Goal: Task Accomplishment & Management: Manage account settings

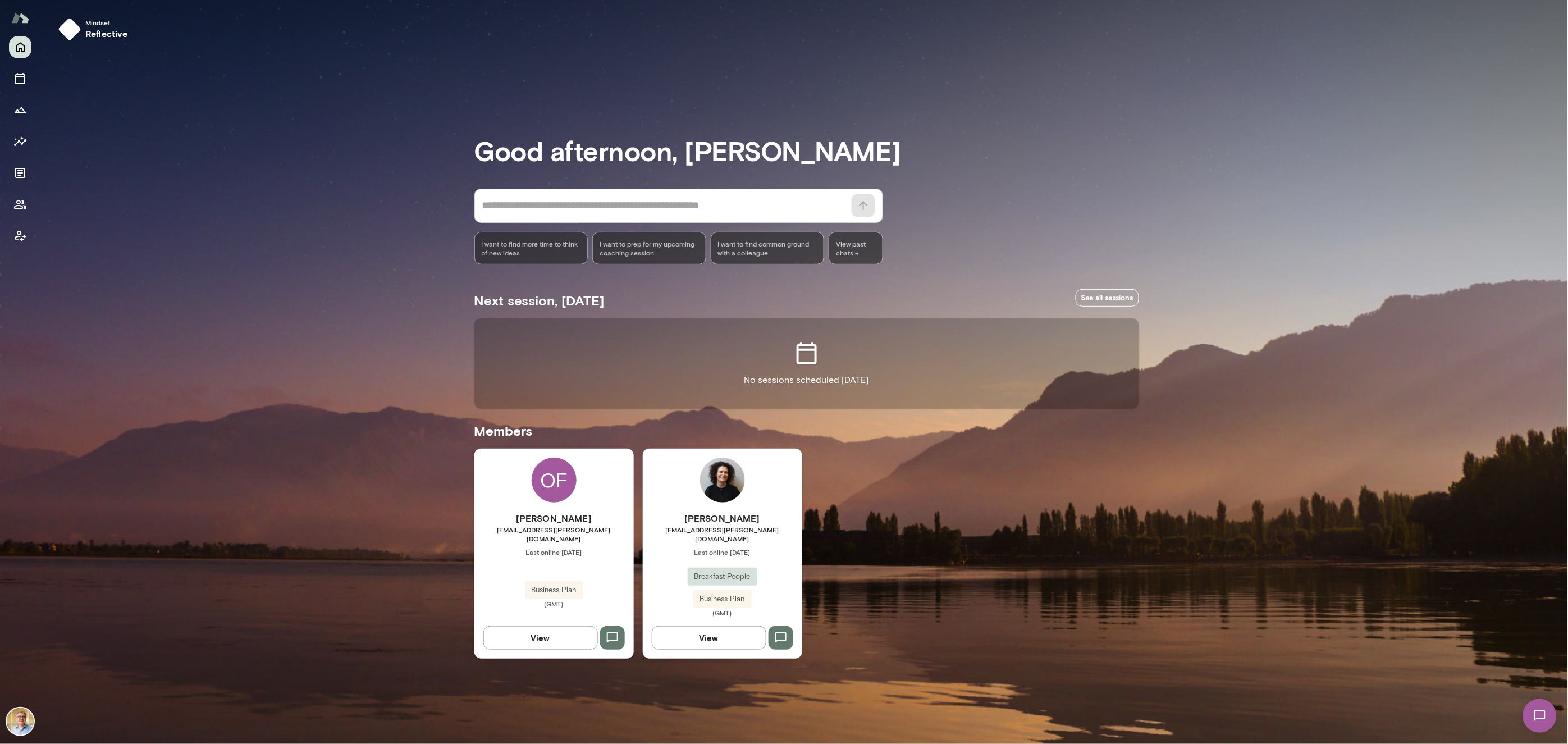
click at [19, 721] on img at bounding box center [19, 721] width 27 height 27
click at [98, 139] on button "View or edit profile" at bounding box center [103, 132] width 70 height 12
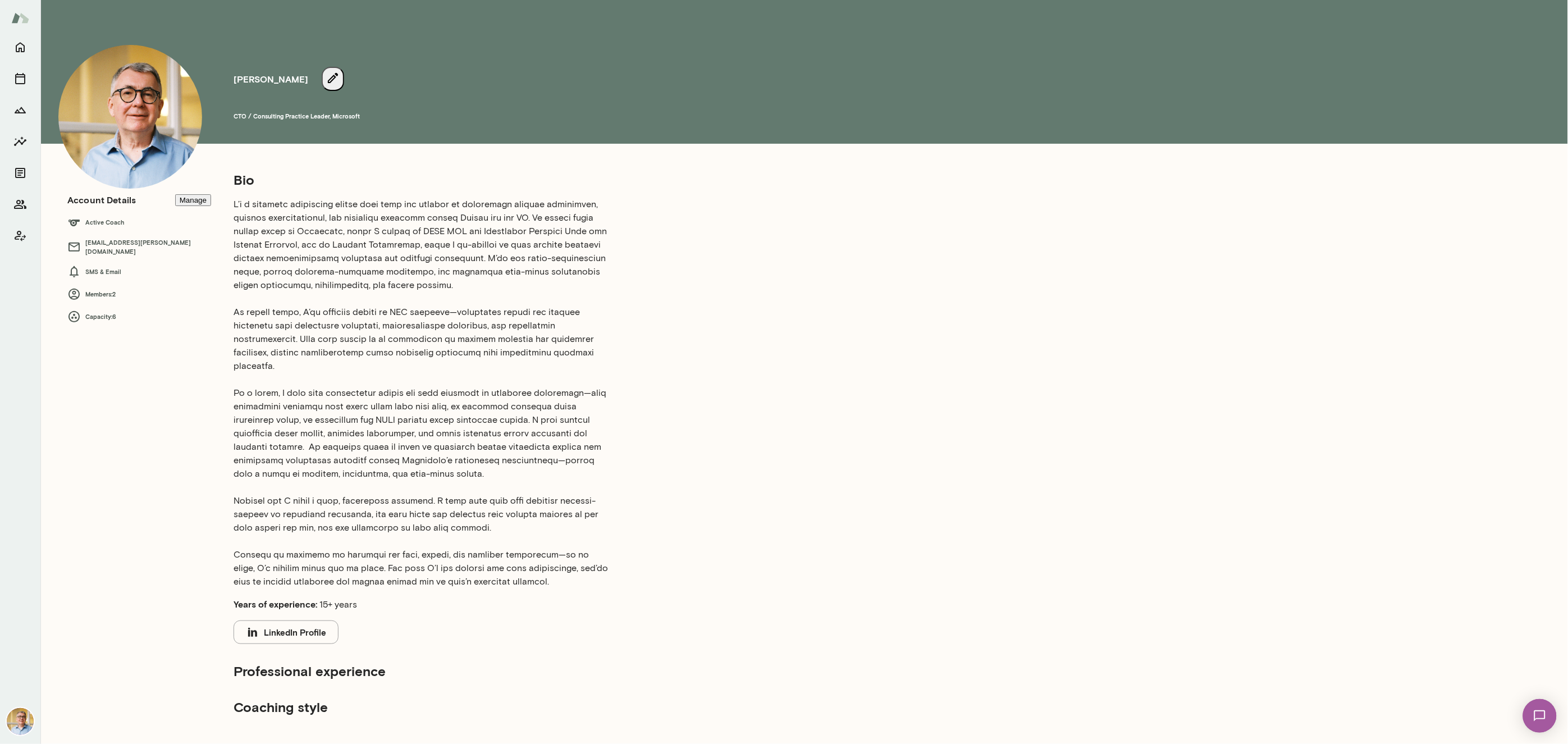
click at [293, 621] on button "LinkedIn Profile" at bounding box center [286, 632] width 105 height 24
click at [339, 84] on icon "button" at bounding box center [333, 78] width 14 height 14
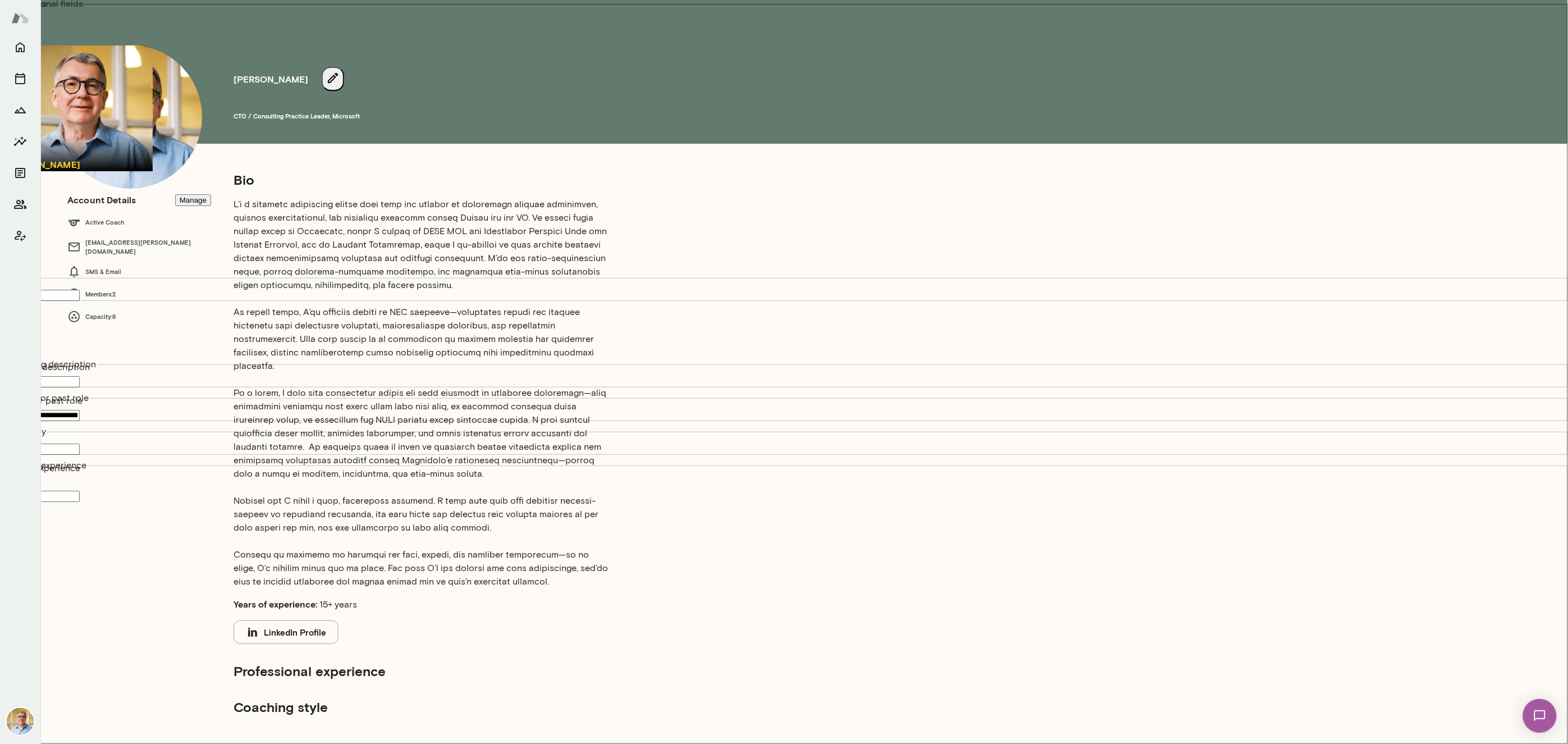
click at [80, 443] on input "*********" at bounding box center [40, 449] width 80 height 11
type input "**********"
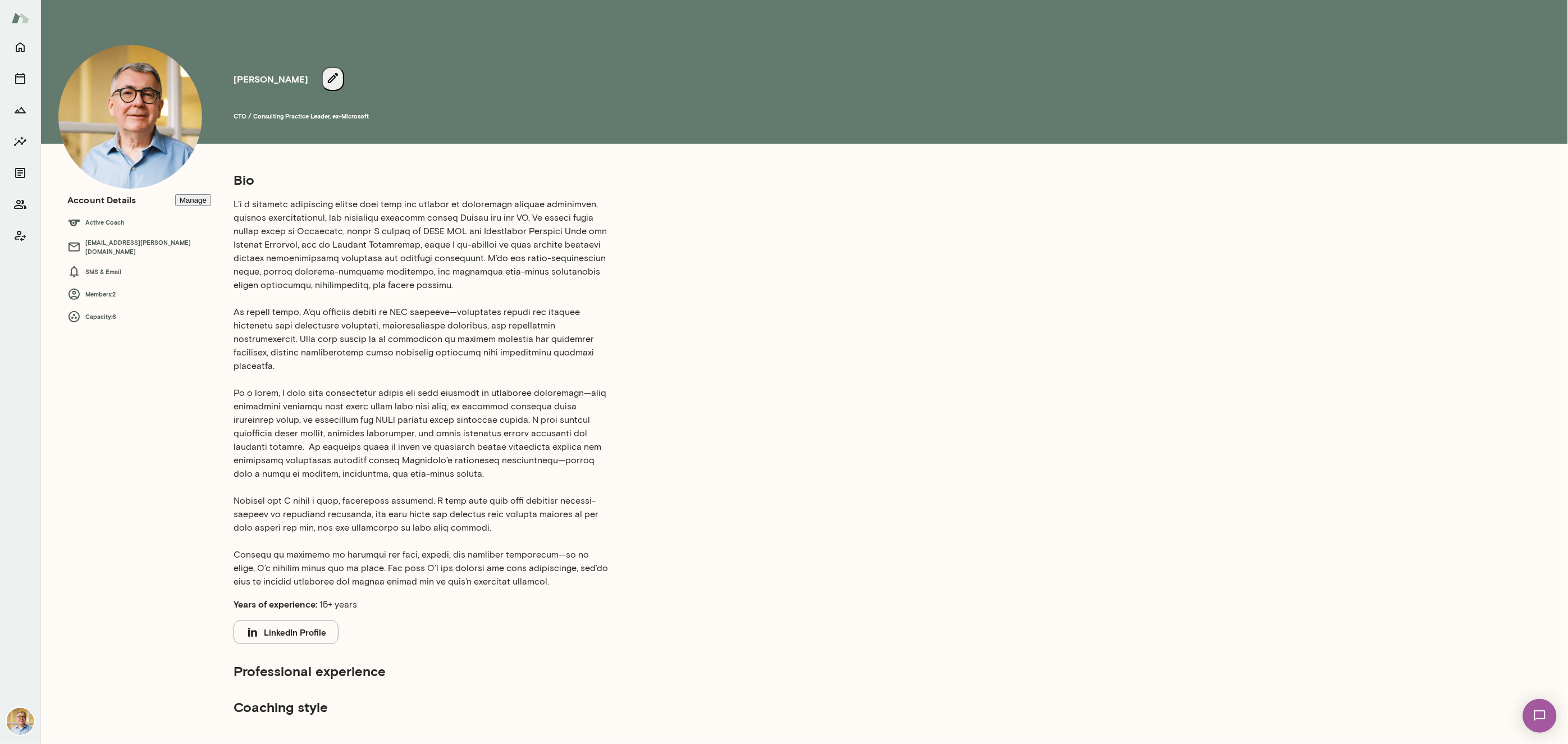
click at [339, 84] on icon "button" at bounding box center [333, 78] width 14 height 14
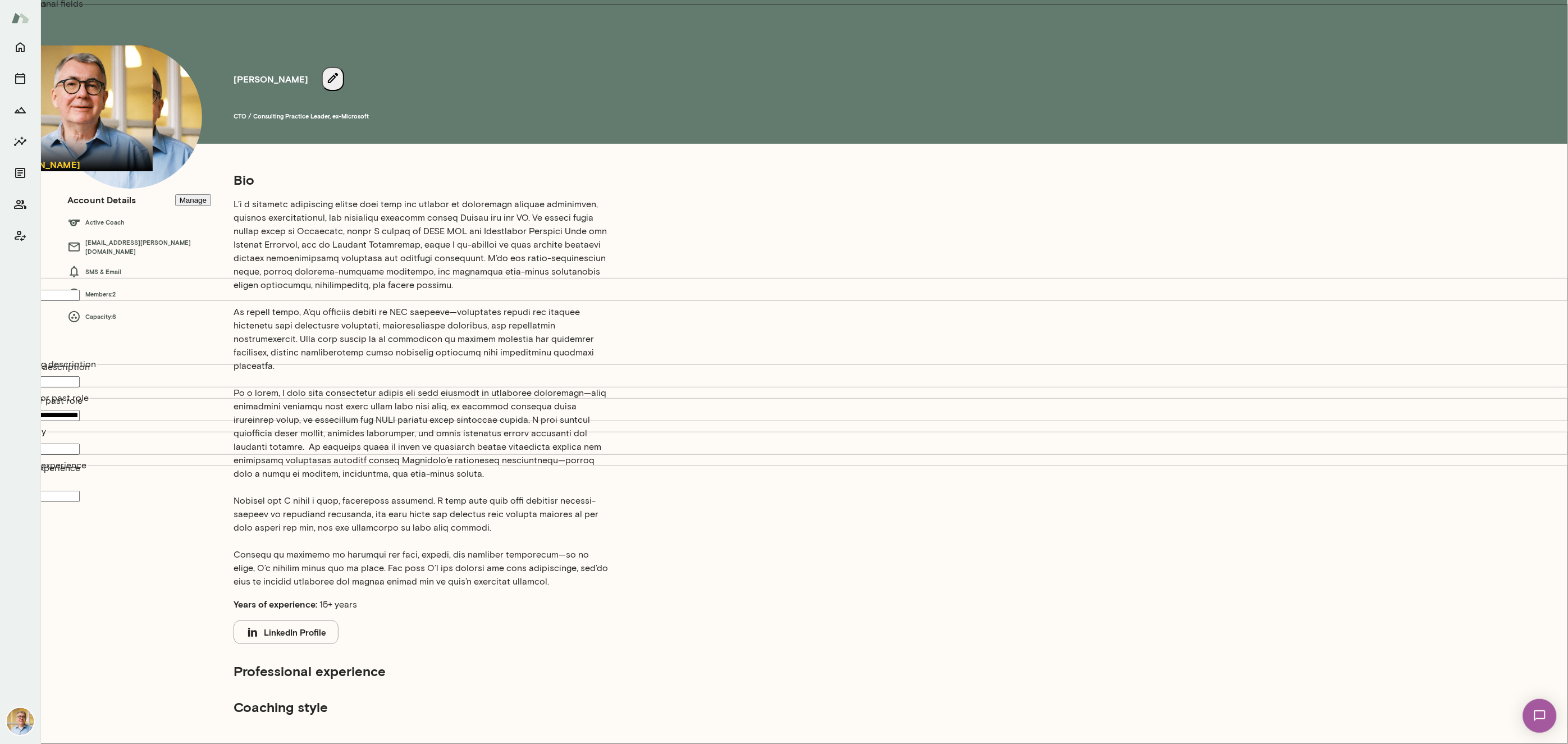
scroll to position [196, 0]
type textarea "**********"
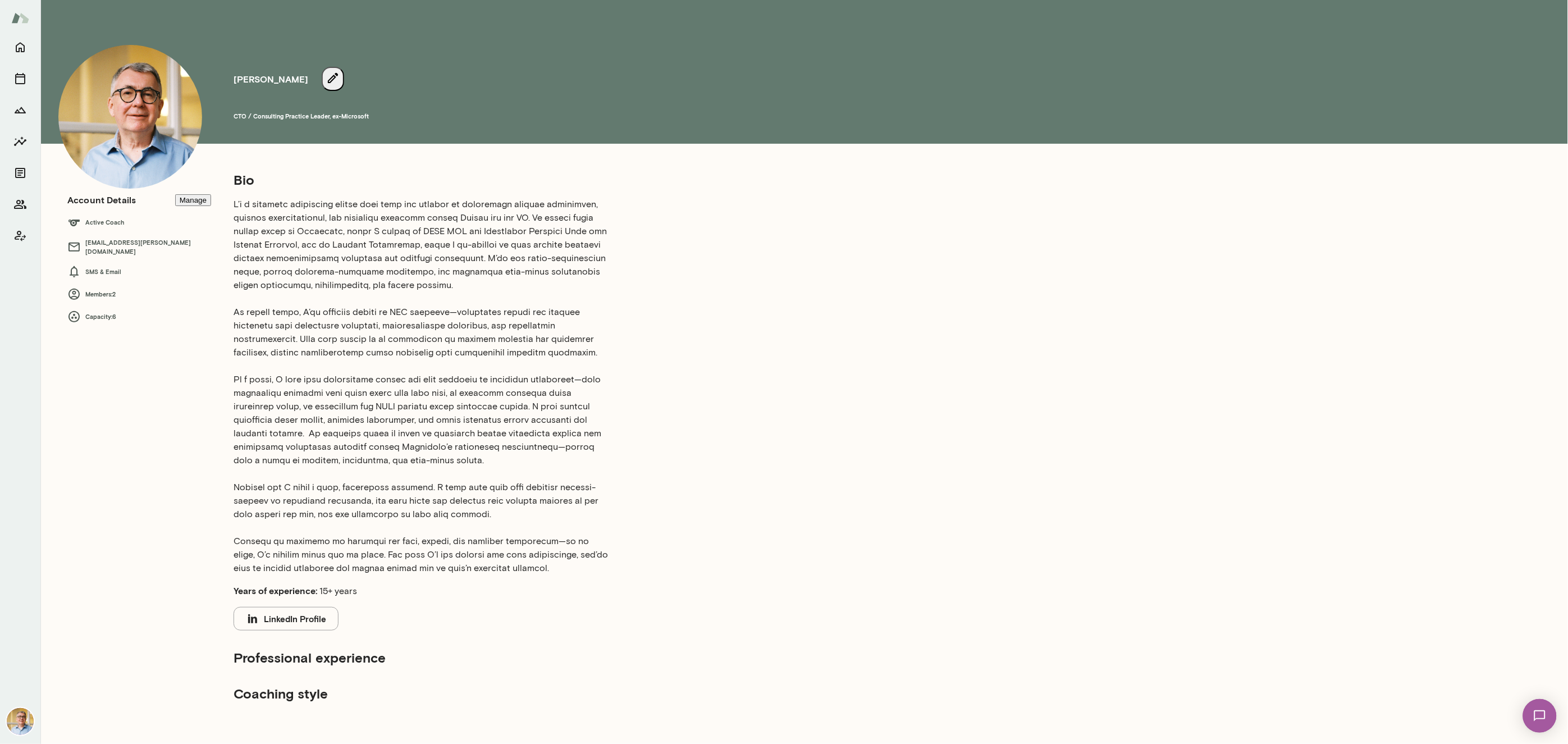
click at [339, 84] on icon "button" at bounding box center [333, 78] width 14 height 14
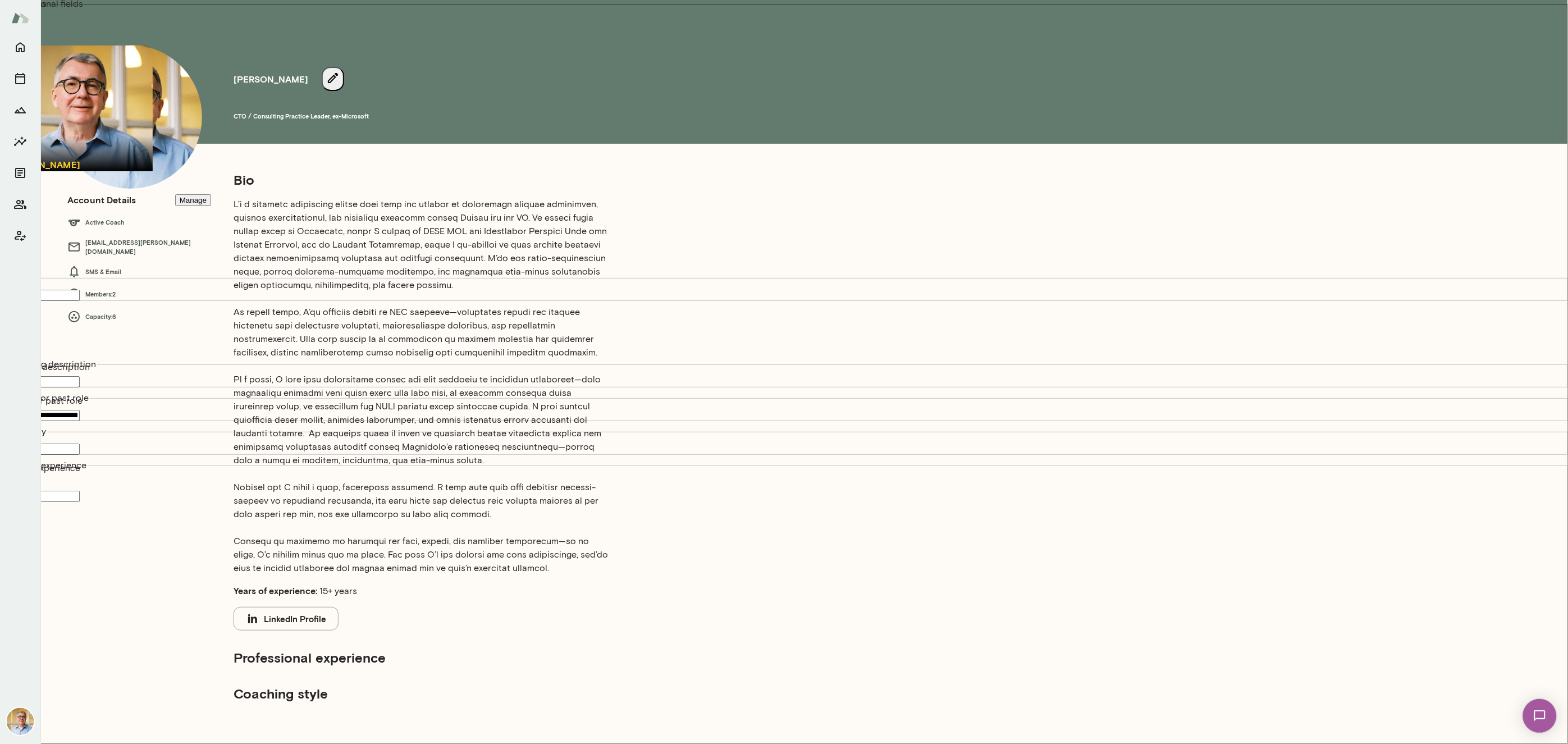
scroll to position [84, 0]
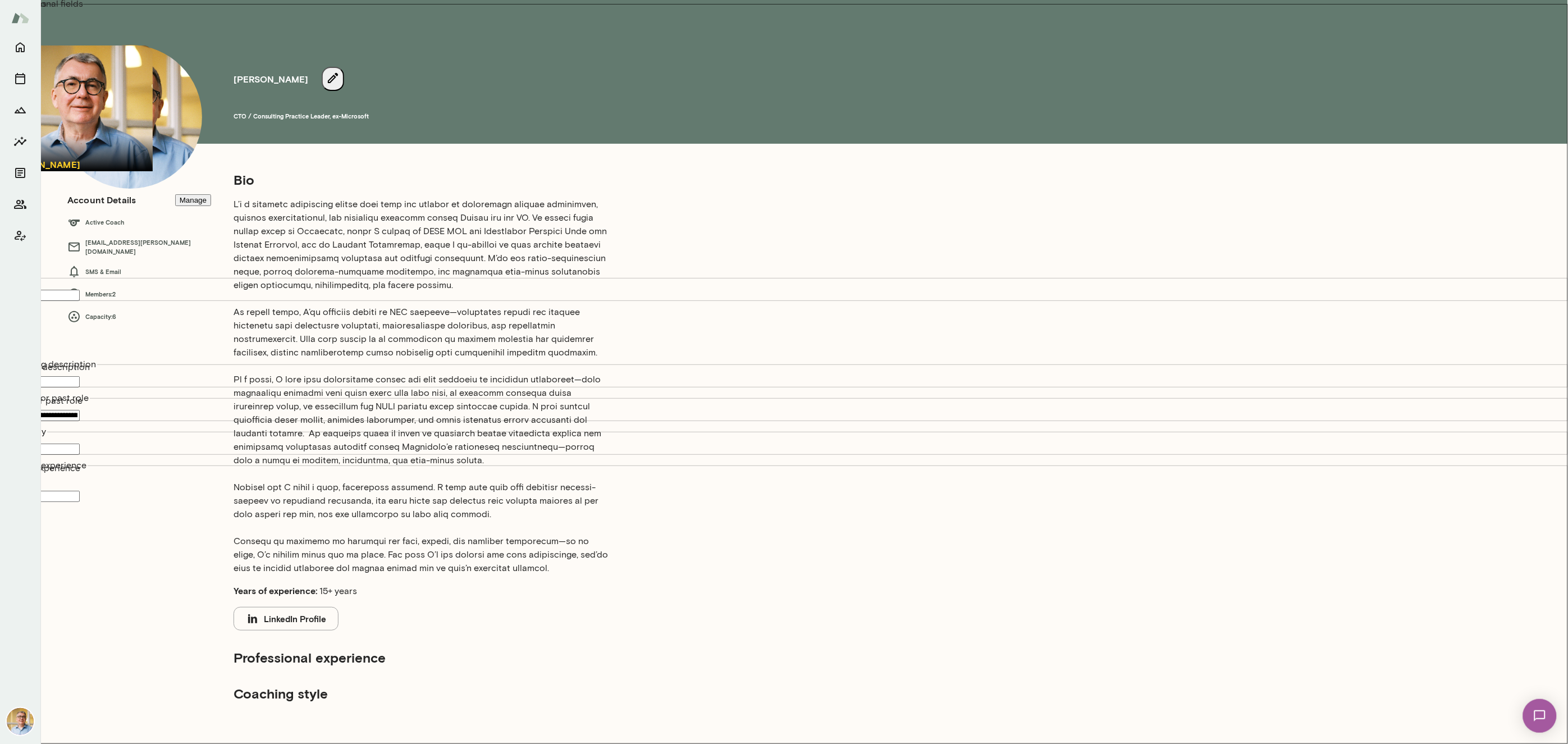
drag, startPoint x: 839, startPoint y: 447, endPoint x: 741, endPoint y: 451, distance: 98.1
type input "**********"
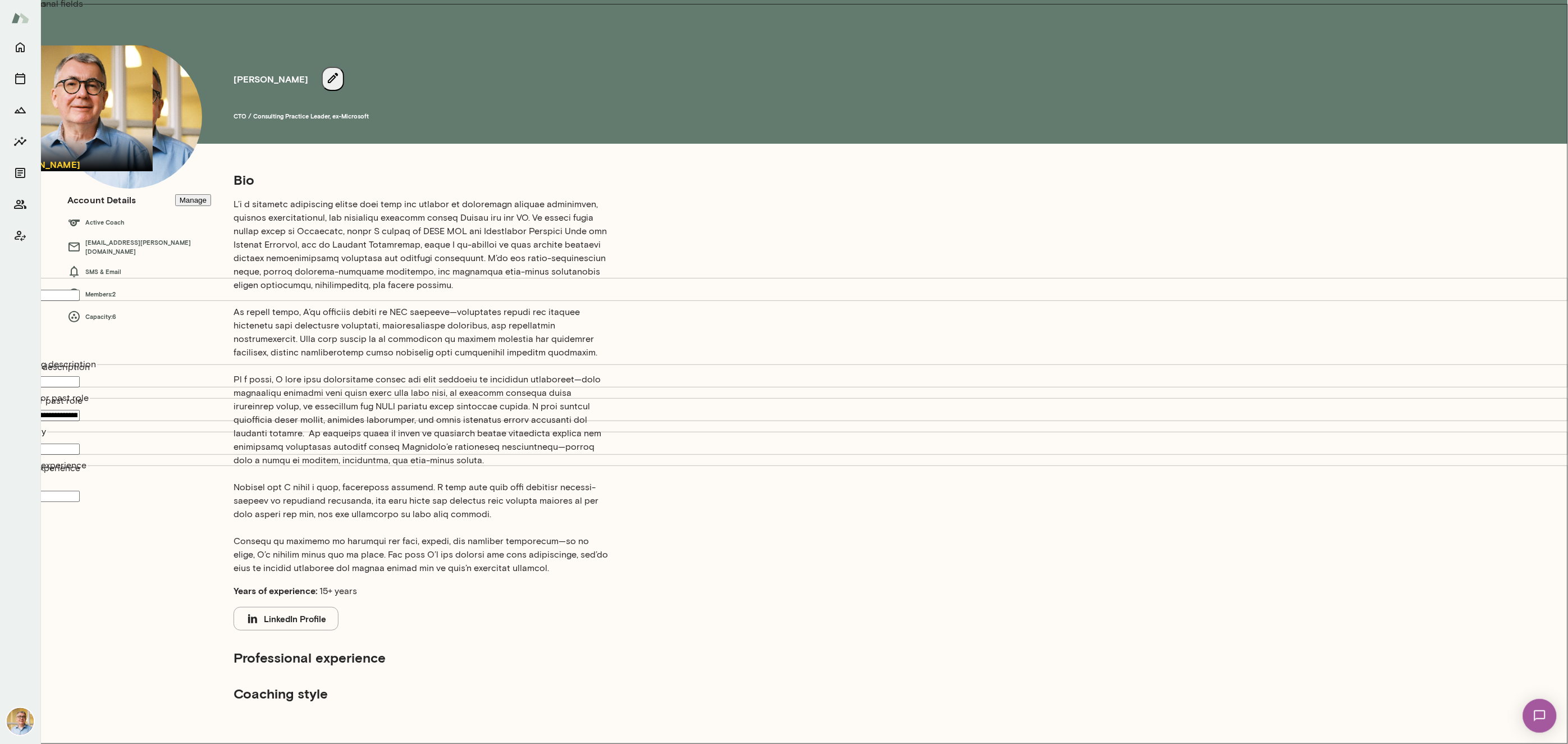
drag, startPoint x: 872, startPoint y: 489, endPoint x: 789, endPoint y: 488, distance: 83.0
type input "**********"
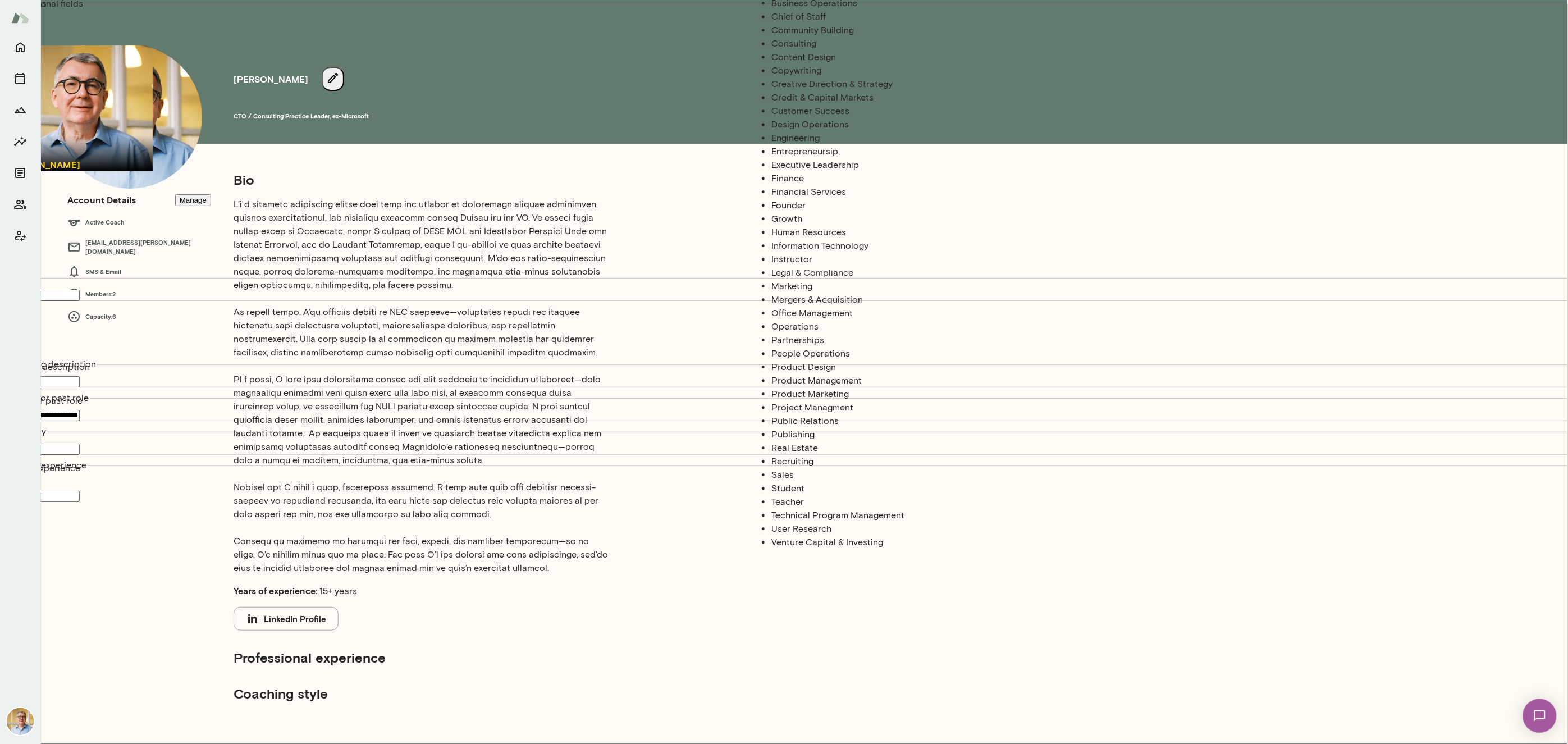
click at [793, 50] on li "Consulting" at bounding box center [884, 44] width 226 height 14
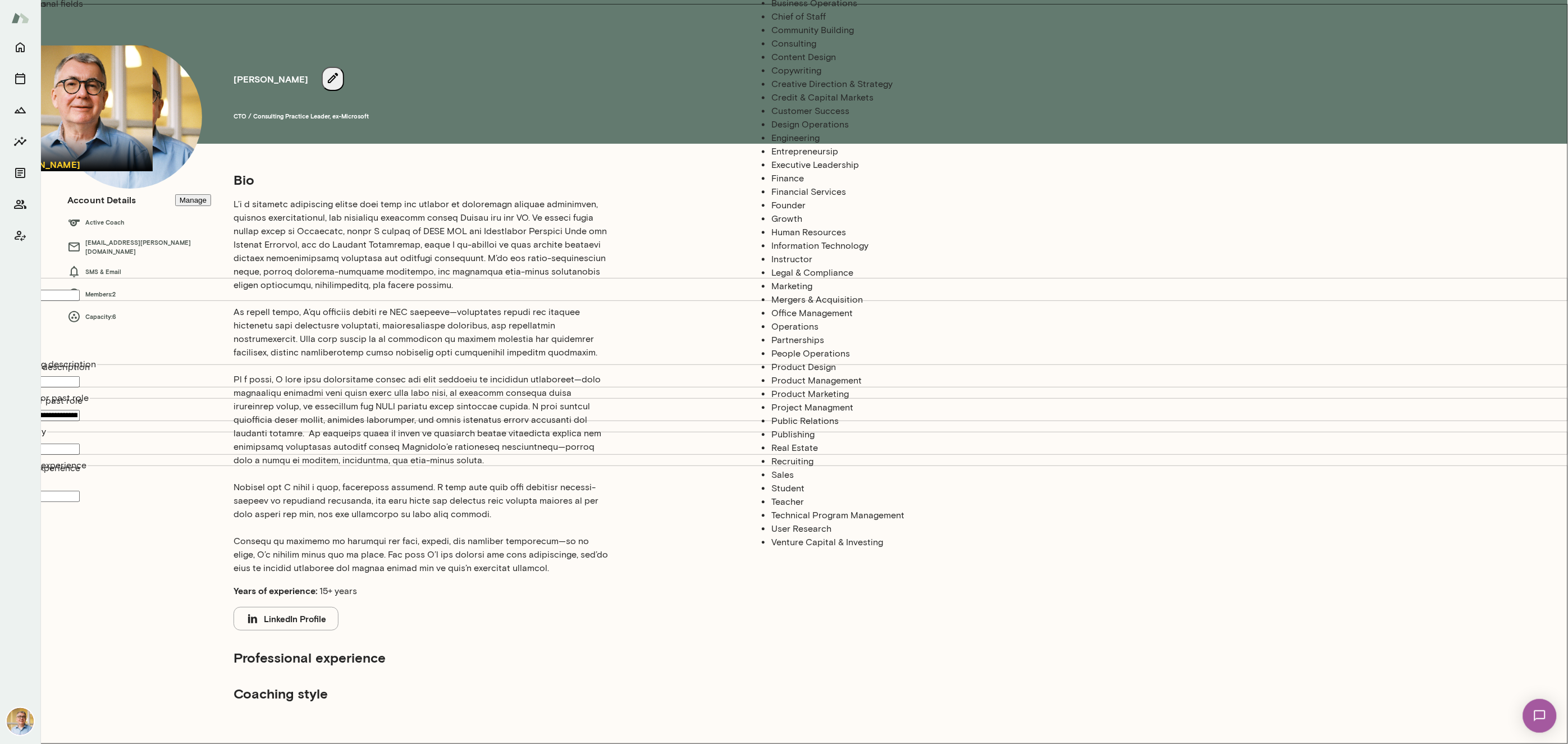
scroll to position [662, 0]
click at [795, 523] on li "User Research" at bounding box center [884, 529] width 226 height 14
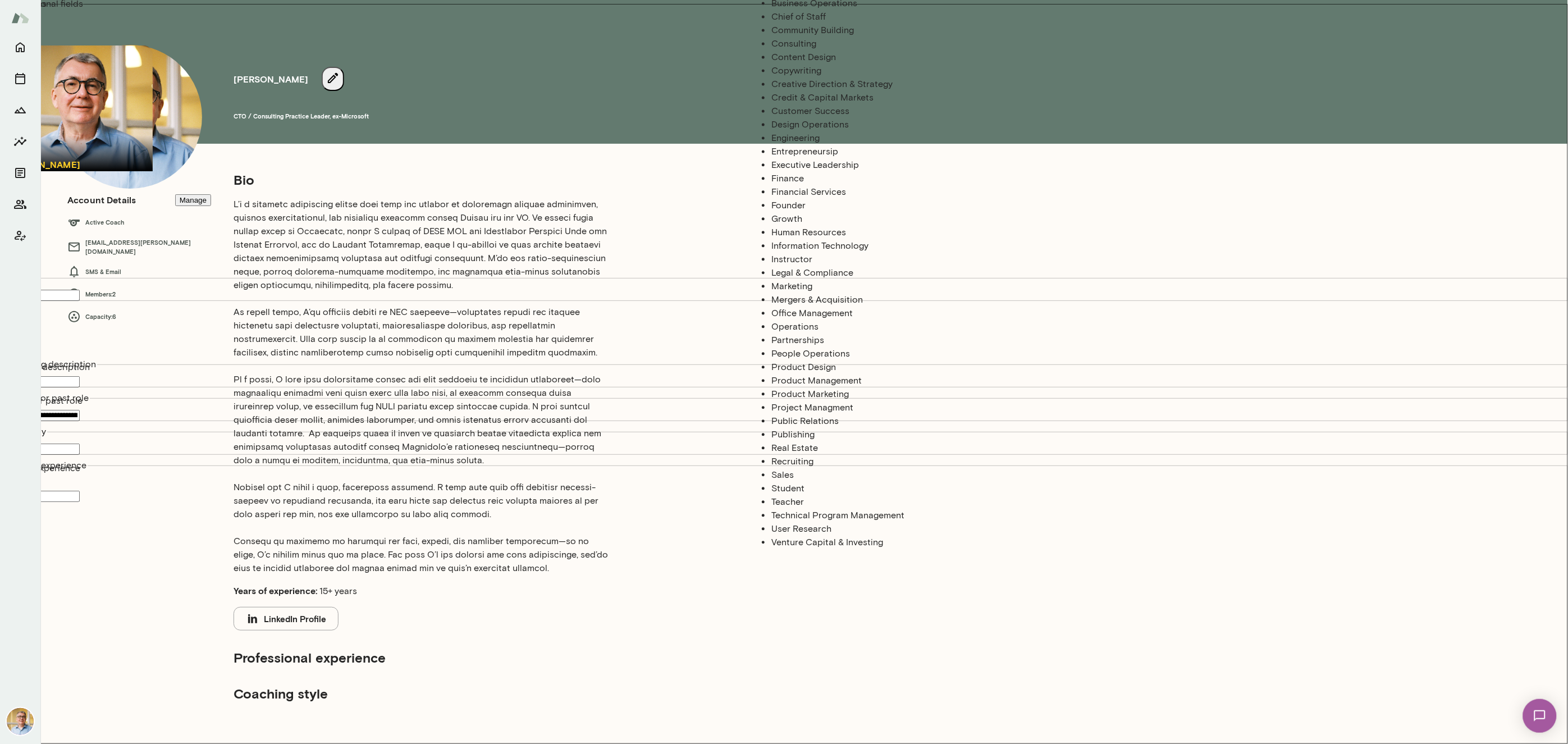
click at [816, 145] on li "Engineering" at bounding box center [884, 138] width 226 height 14
click at [823, 172] on li "Executive Leadership" at bounding box center [884, 165] width 226 height 14
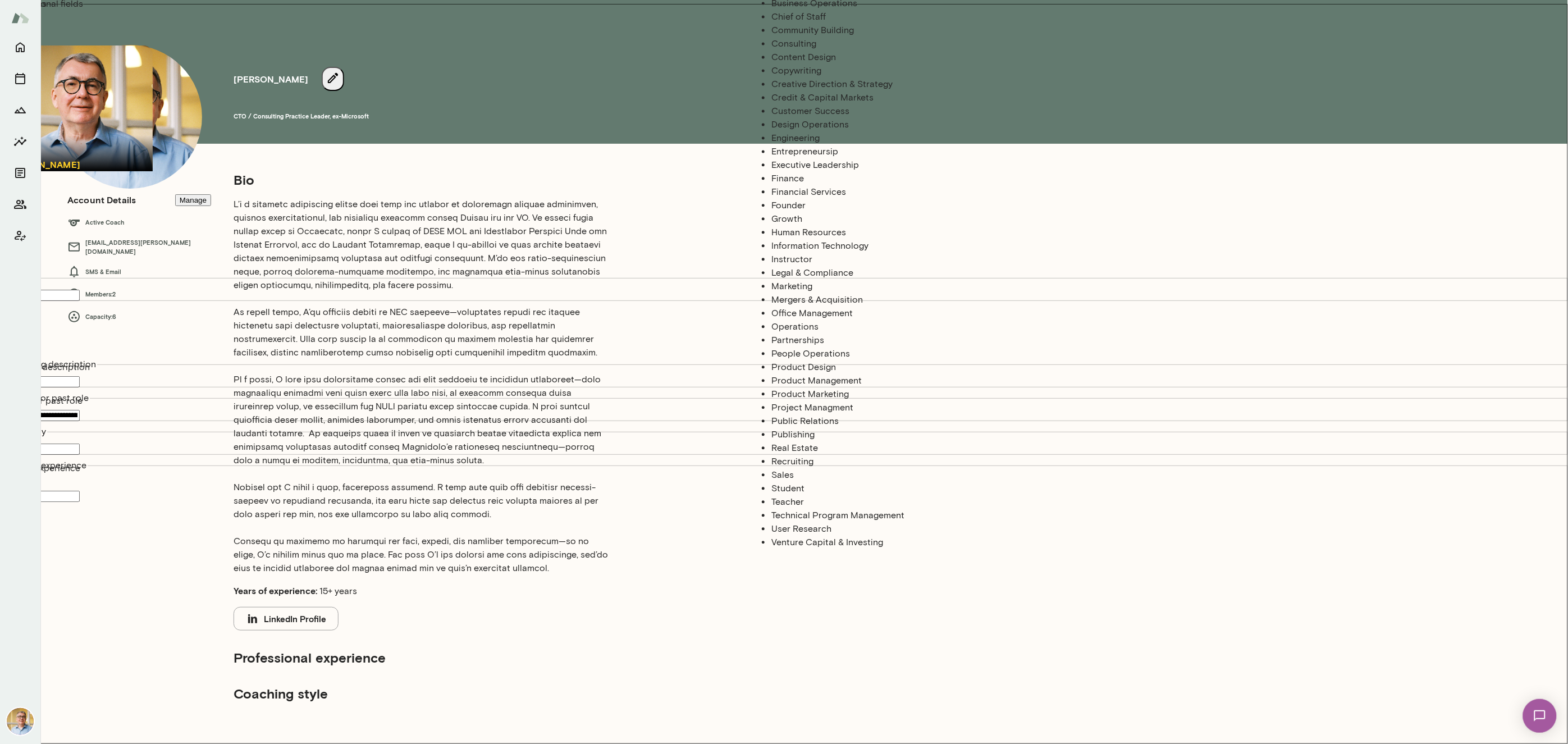
click at [804, 212] on li "Founder" at bounding box center [884, 205] width 226 height 14
click at [806, 253] on li "Information Technology" at bounding box center [884, 246] width 226 height 14
click at [800, 374] on li "Product Design" at bounding box center [884, 367] width 226 height 14
click at [817, 414] on li "Project Managment" at bounding box center [884, 408] width 226 height 14
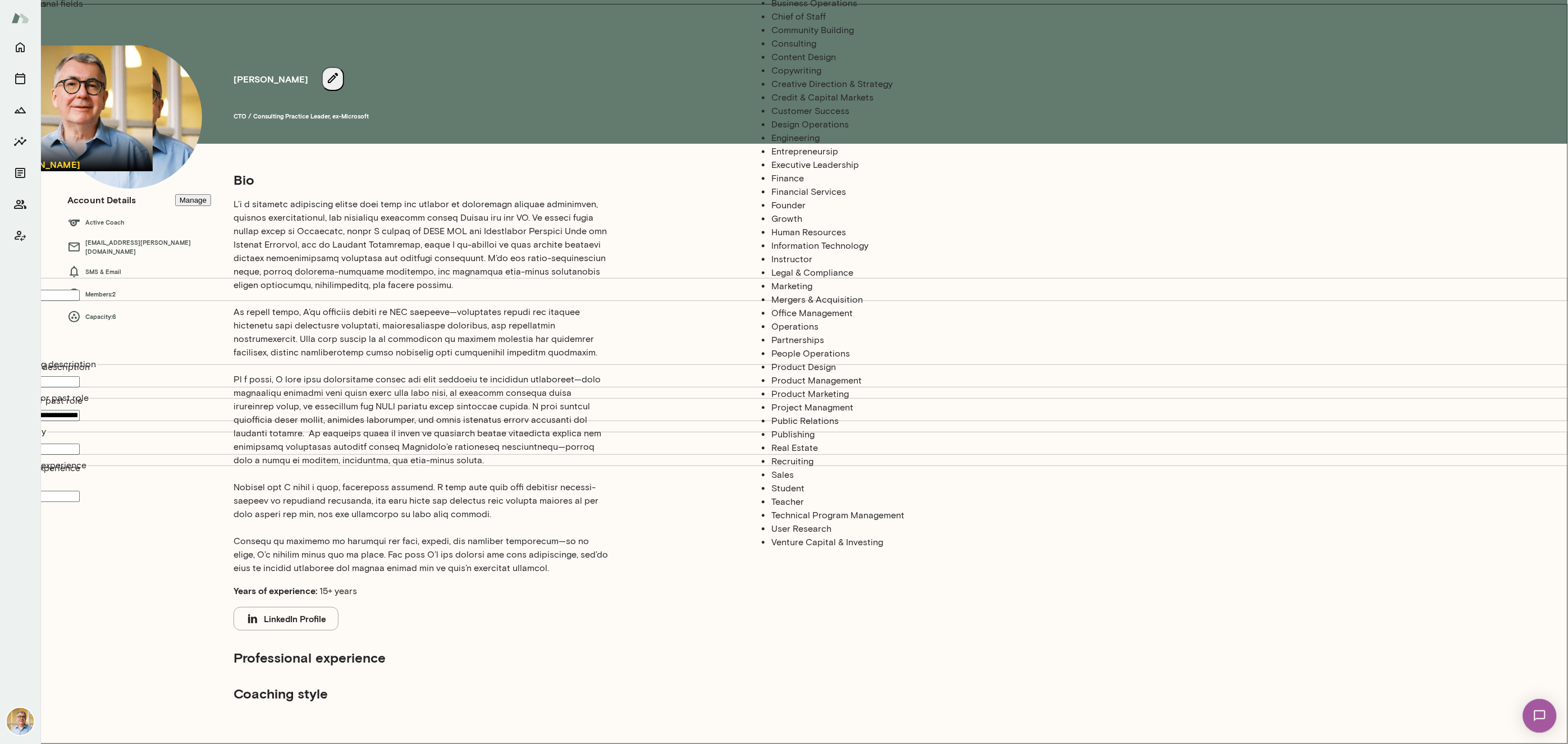
scroll to position [662, 0]
click at [784, 469] on li "Sales" at bounding box center [884, 475] width 226 height 14
click at [821, 509] on li "Technical Program Management" at bounding box center [884, 516] width 226 height 14
click at [806, 523] on li "User Research" at bounding box center [884, 529] width 226 height 14
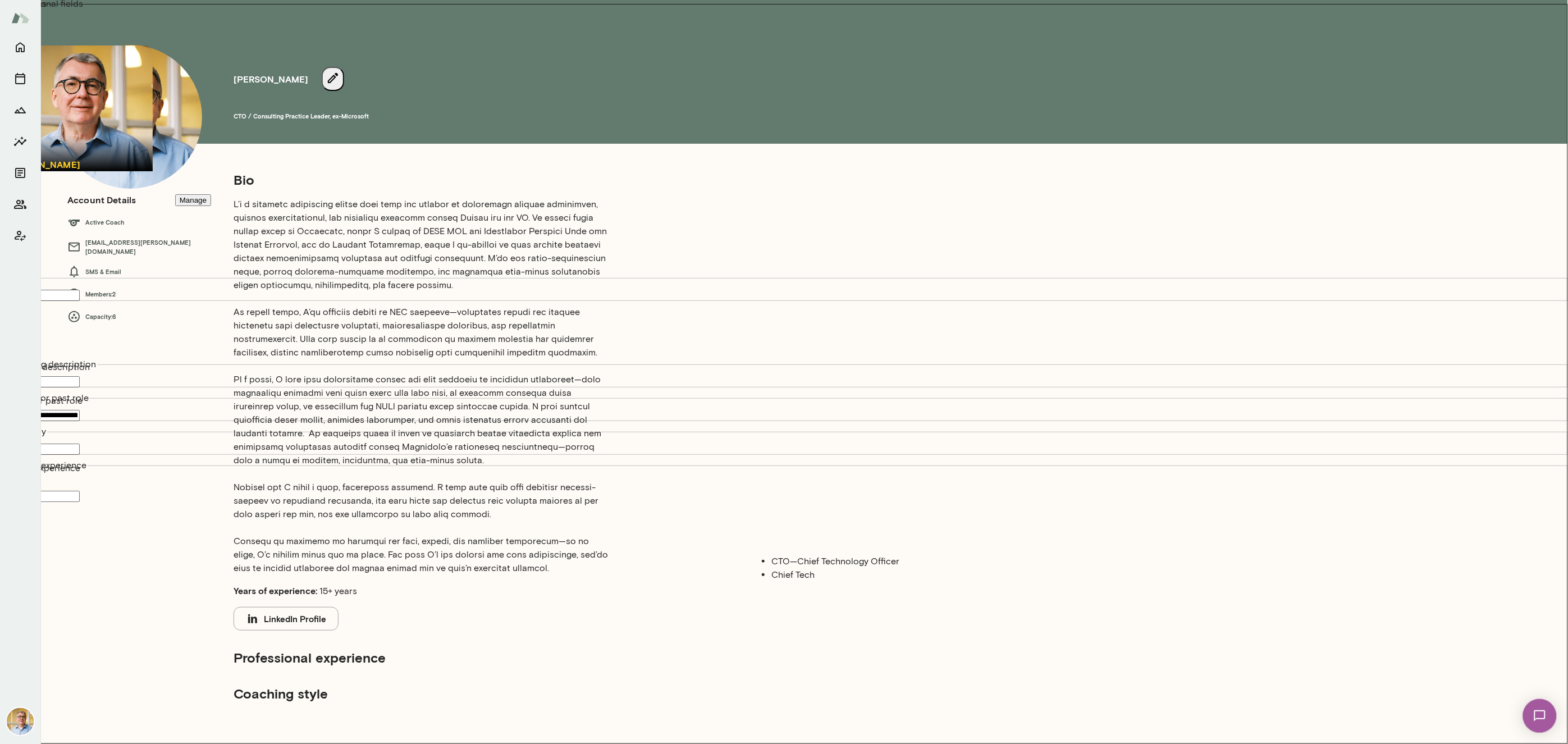
click at [827, 560] on li "CTO—Chief Technology Officer" at bounding box center [884, 561] width 226 height 14
type input "**********"
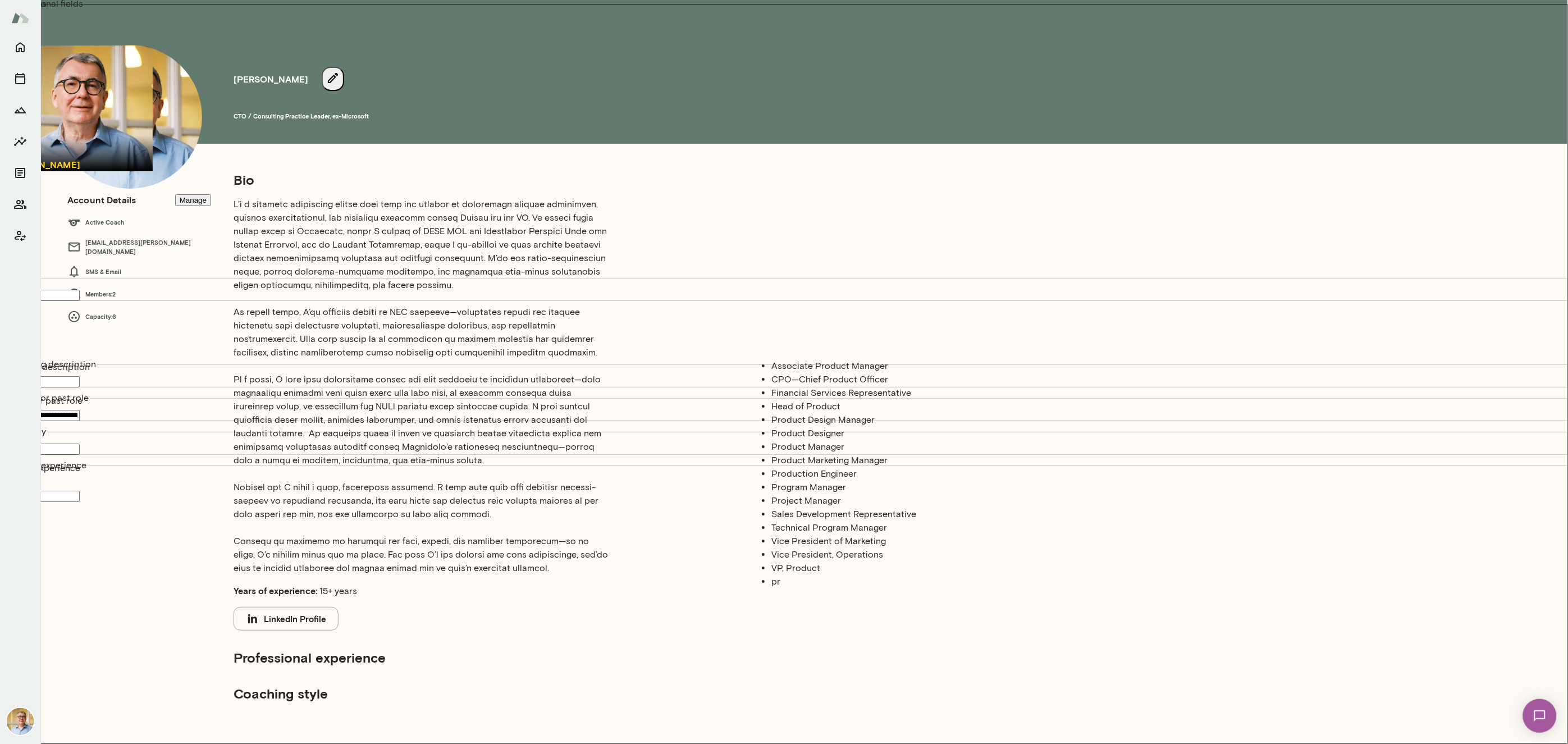
type input "*"
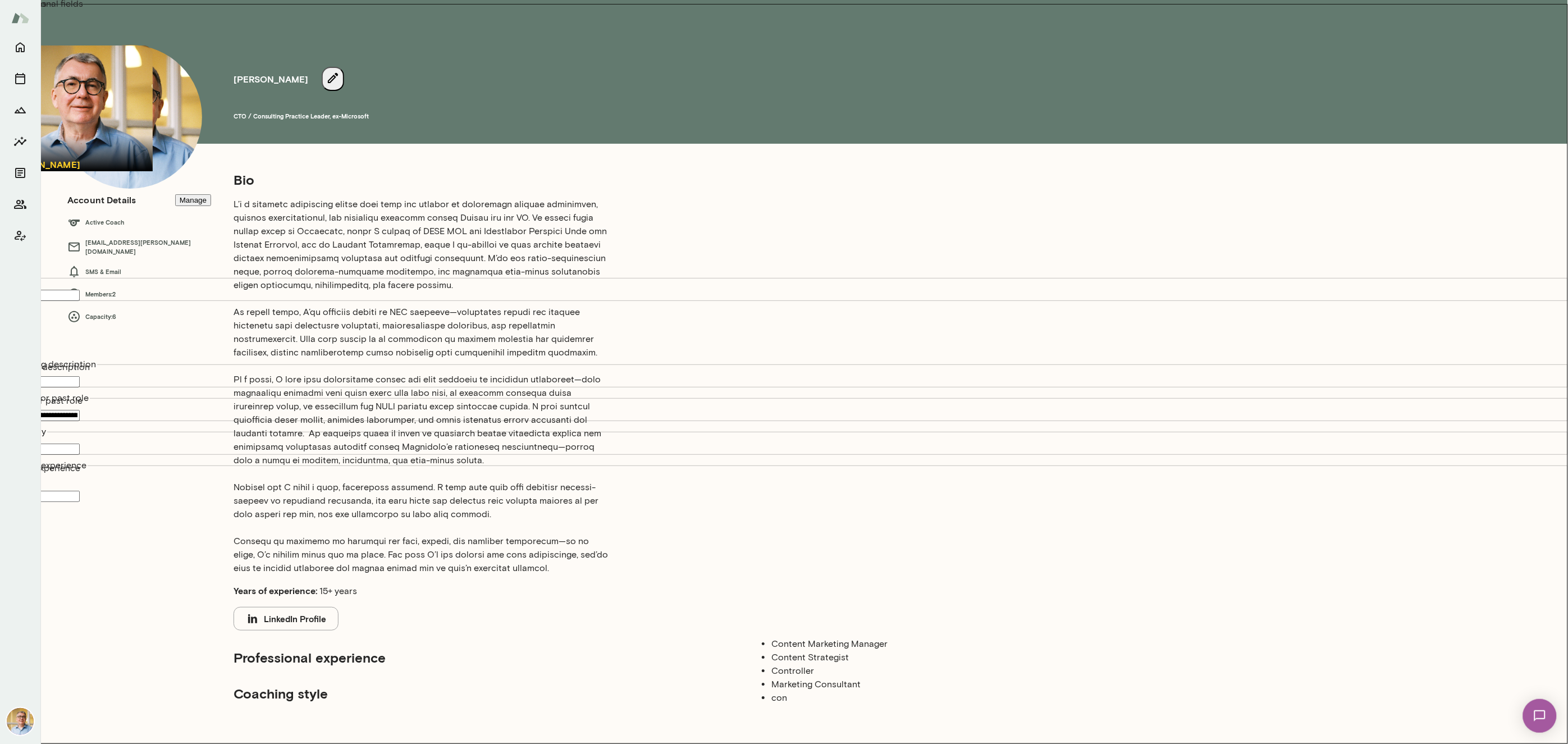
type input "*"
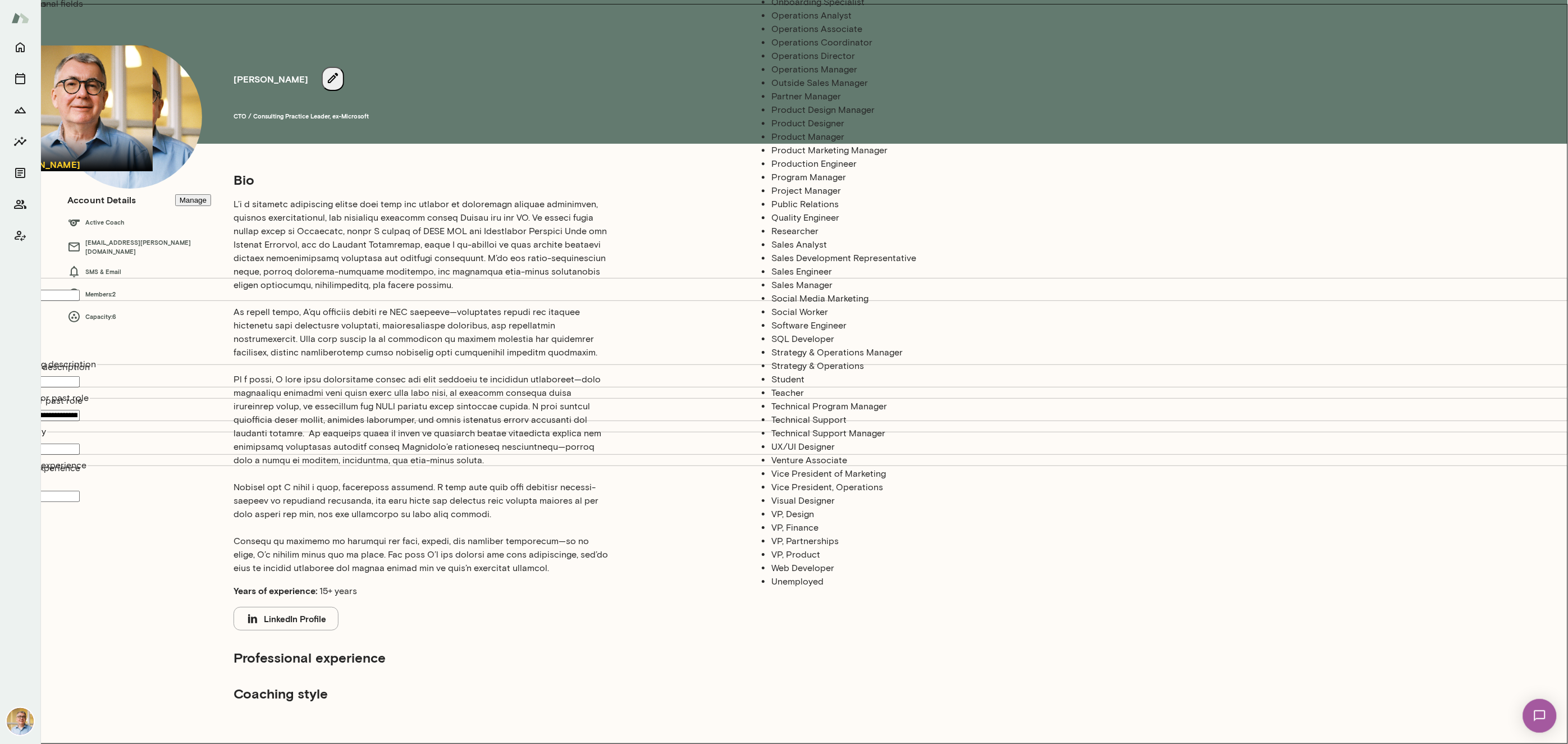
scroll to position [876, 0]
click at [893, 184] on li "Program Manager" at bounding box center [884, 177] width 226 height 14
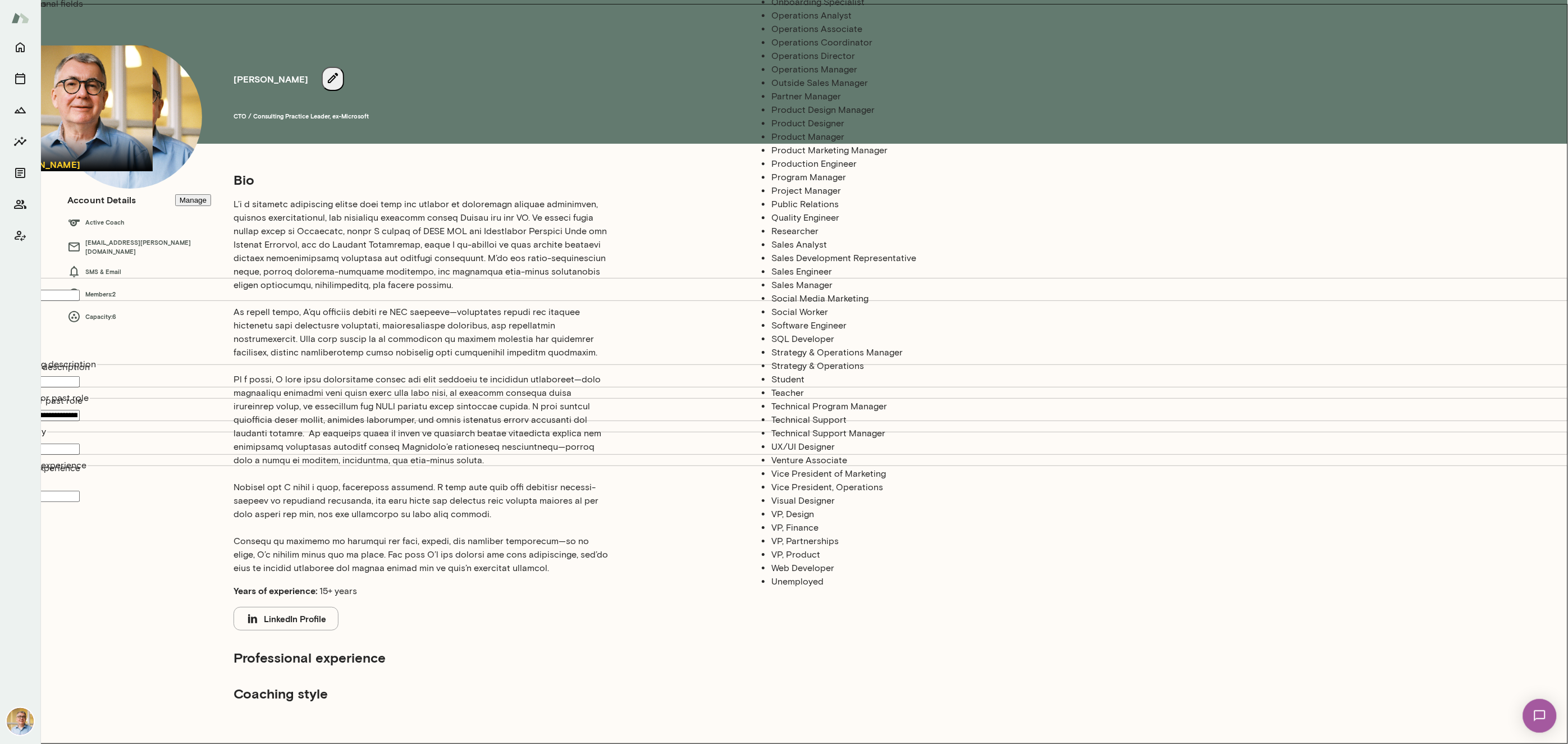
type input "**********"
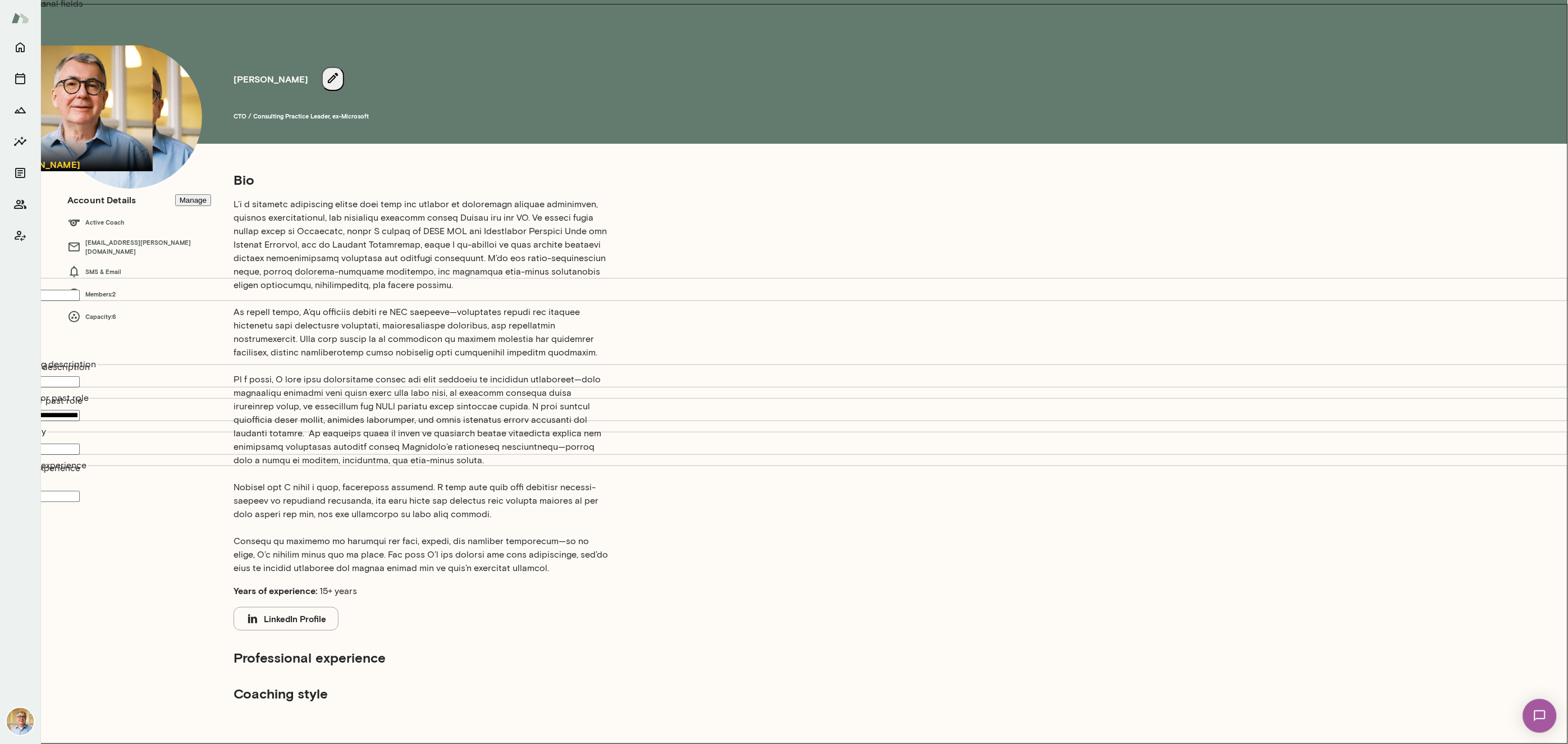
type input "**********"
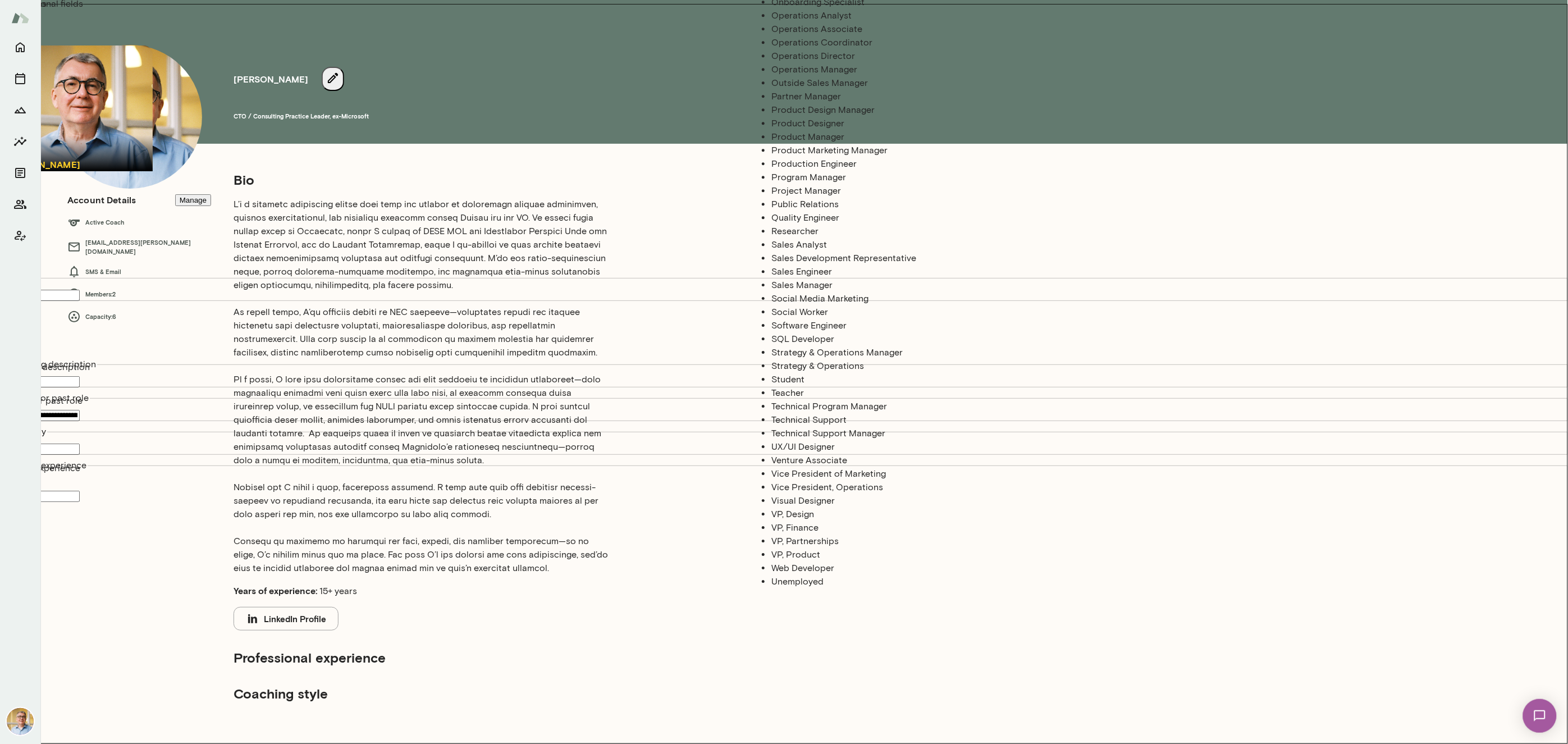
scroll to position [1466, 0]
drag, startPoint x: 847, startPoint y: 612, endPoint x: 740, endPoint y: 627, distance: 108.0
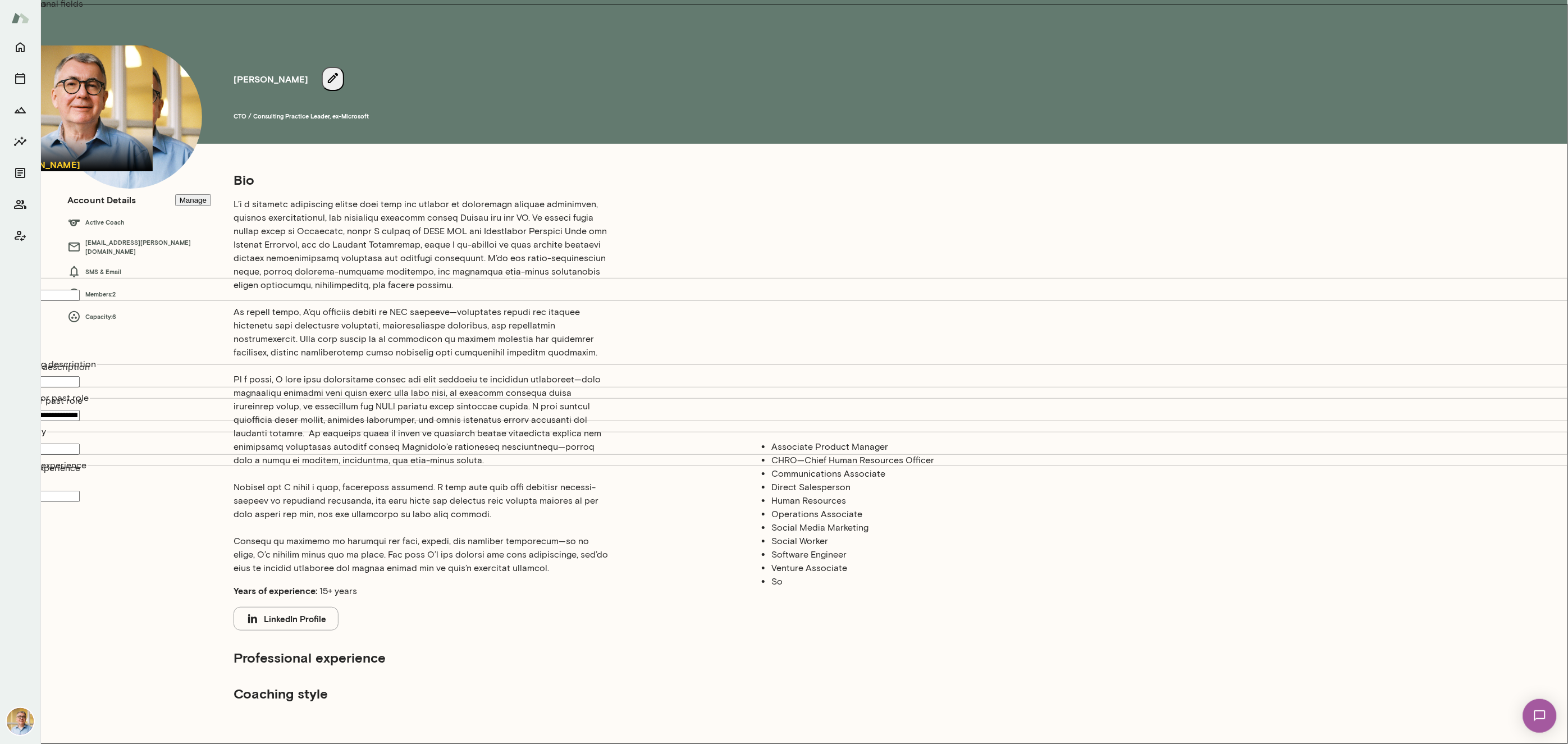
type input "*"
type input "**********"
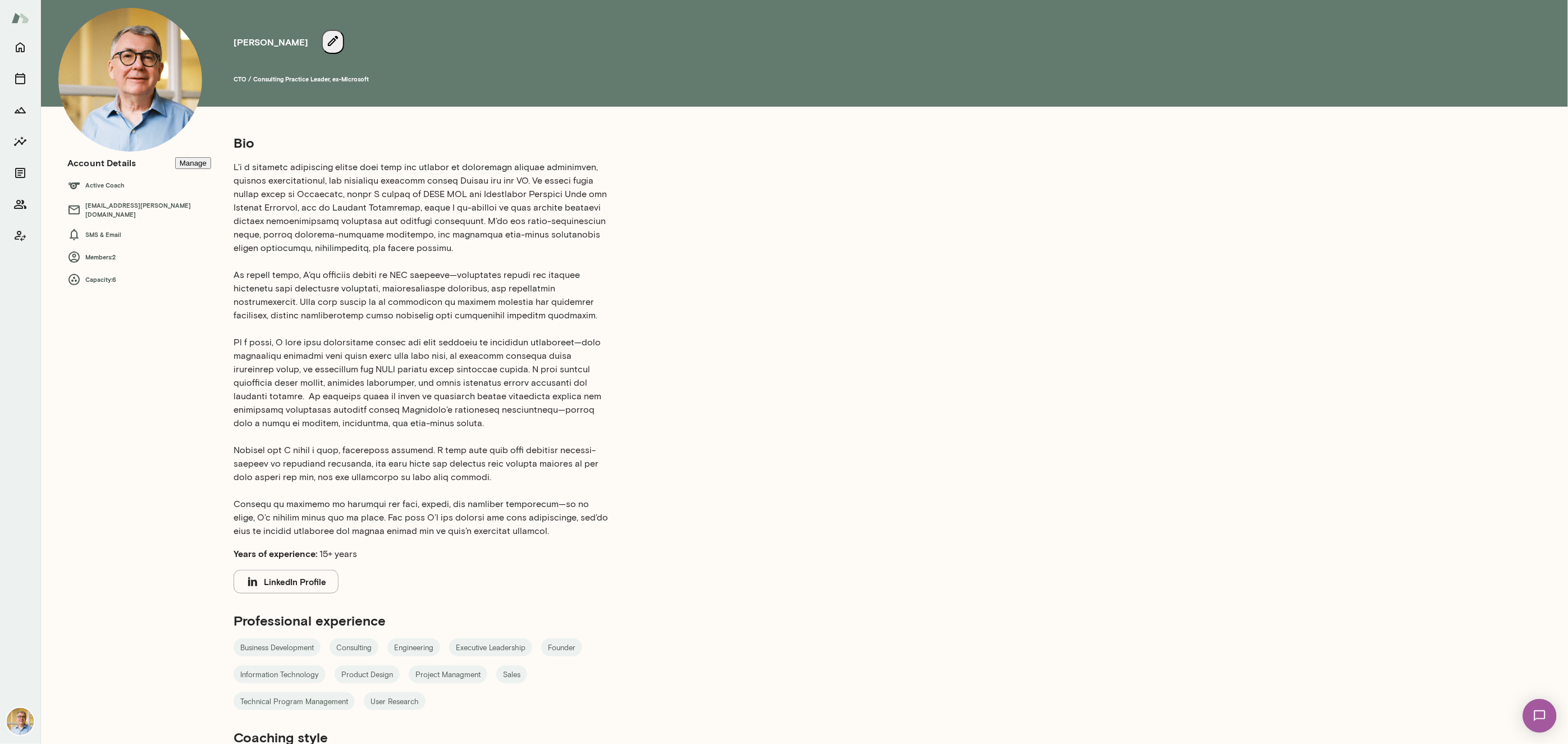
scroll to position [57, 0]
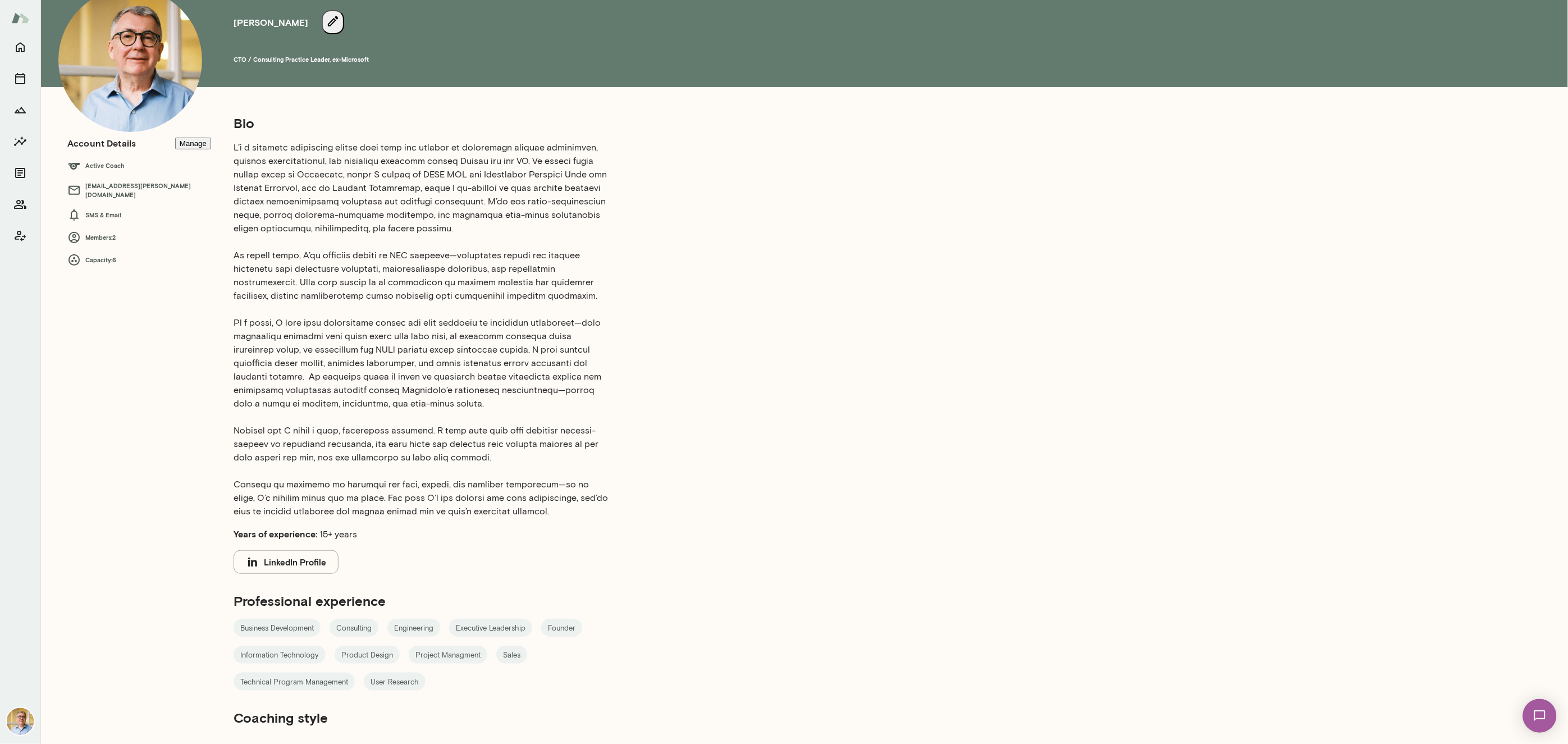
click at [339, 28] on icon "button" at bounding box center [333, 21] width 14 height 14
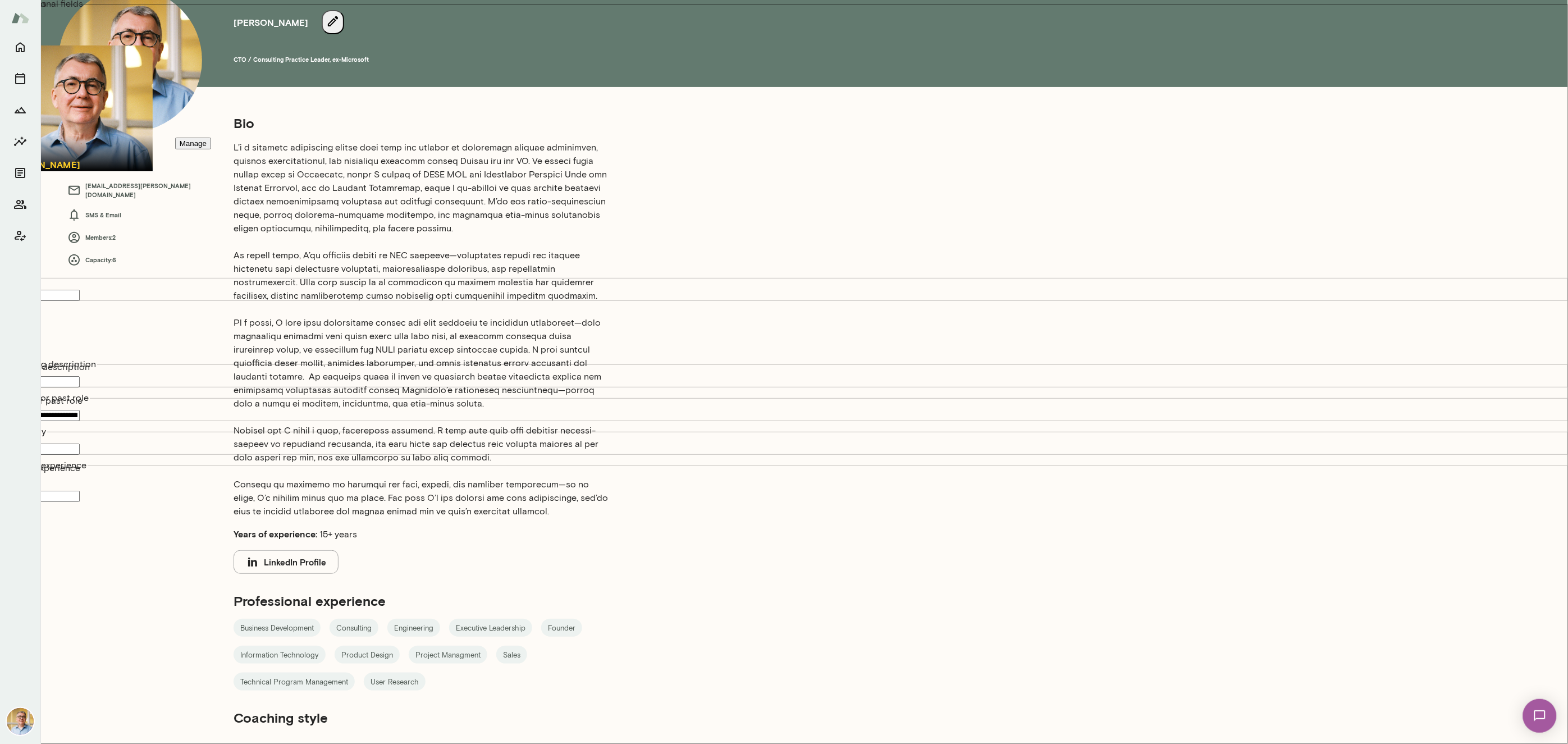
scroll to position [253, 0]
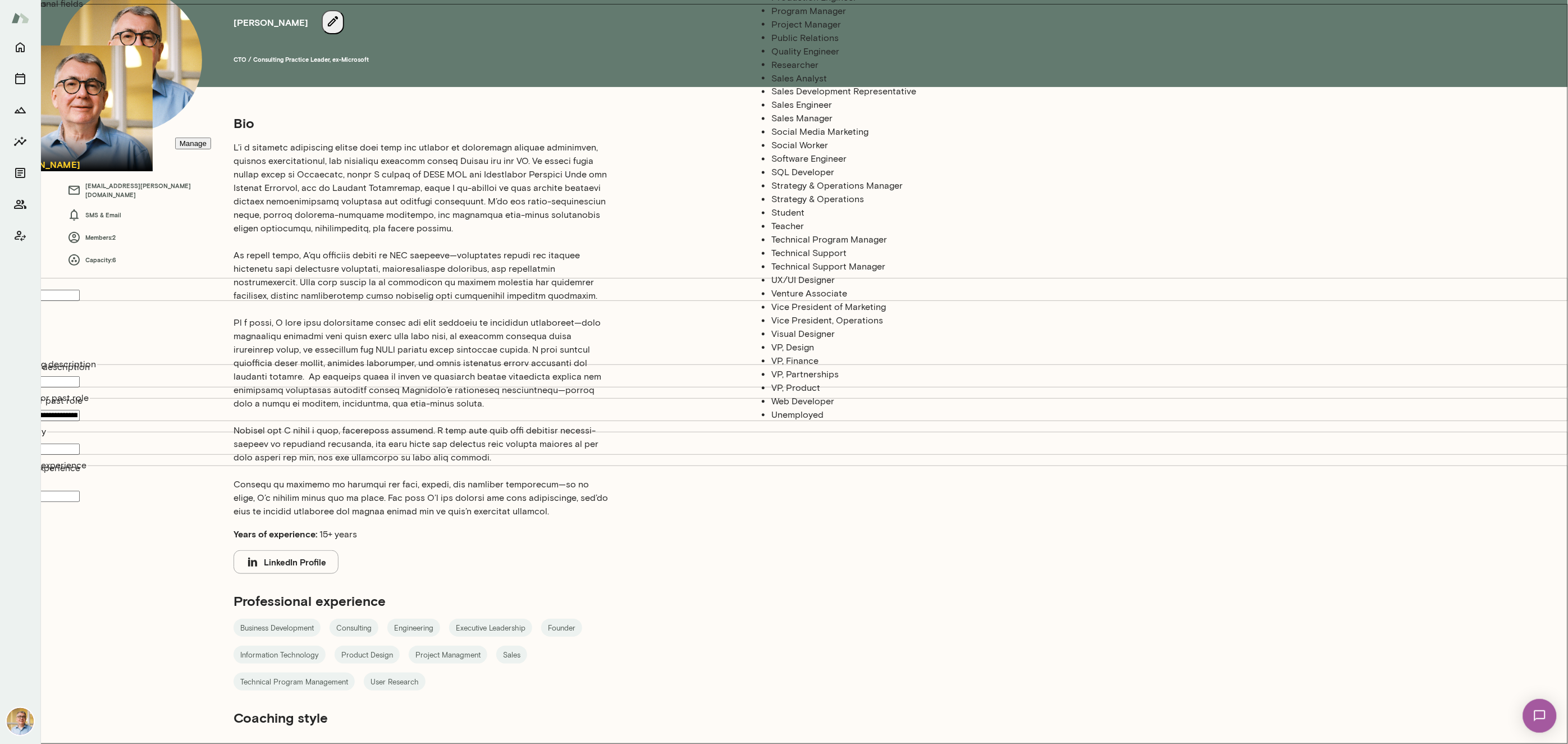
scroll to position [168, 0]
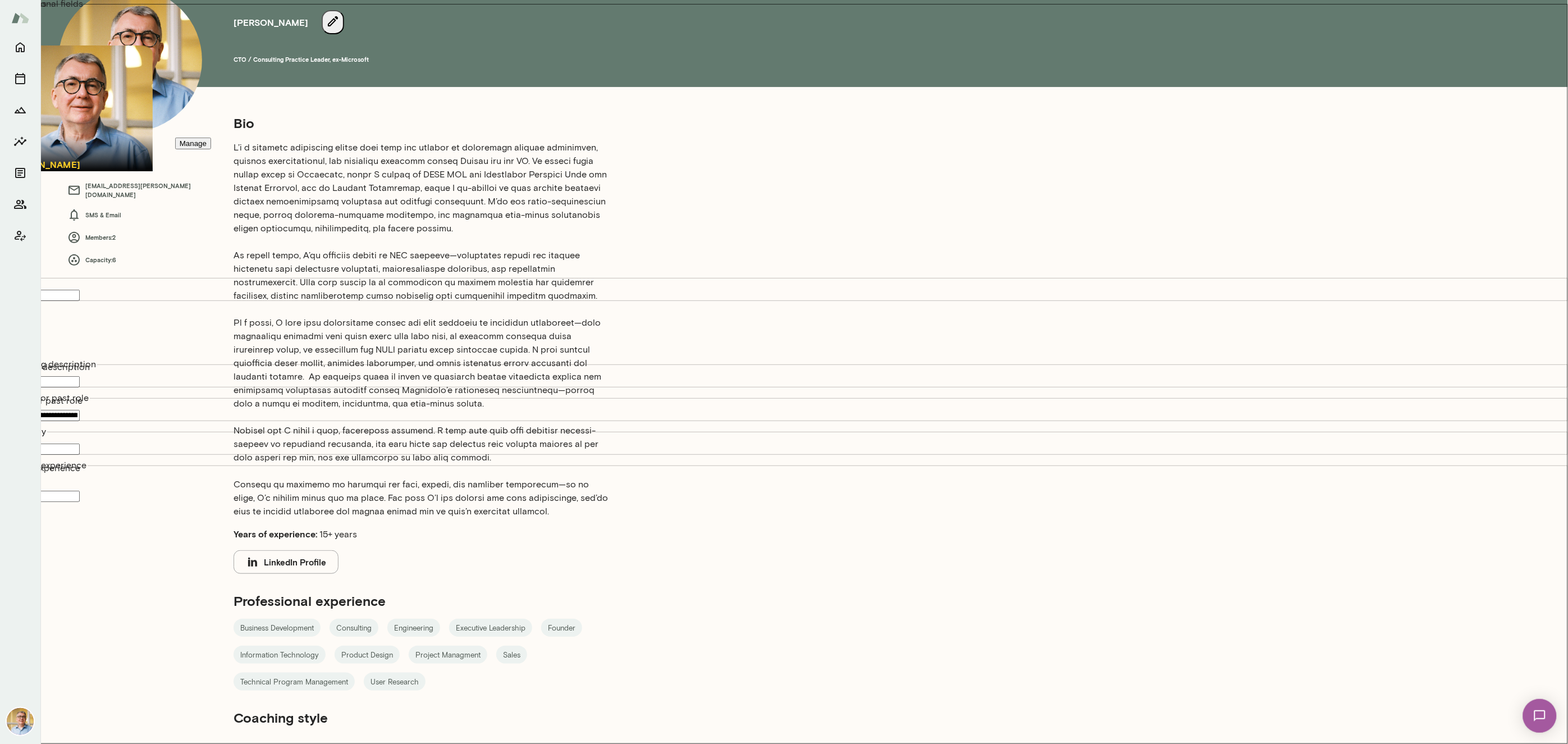
type input "**********"
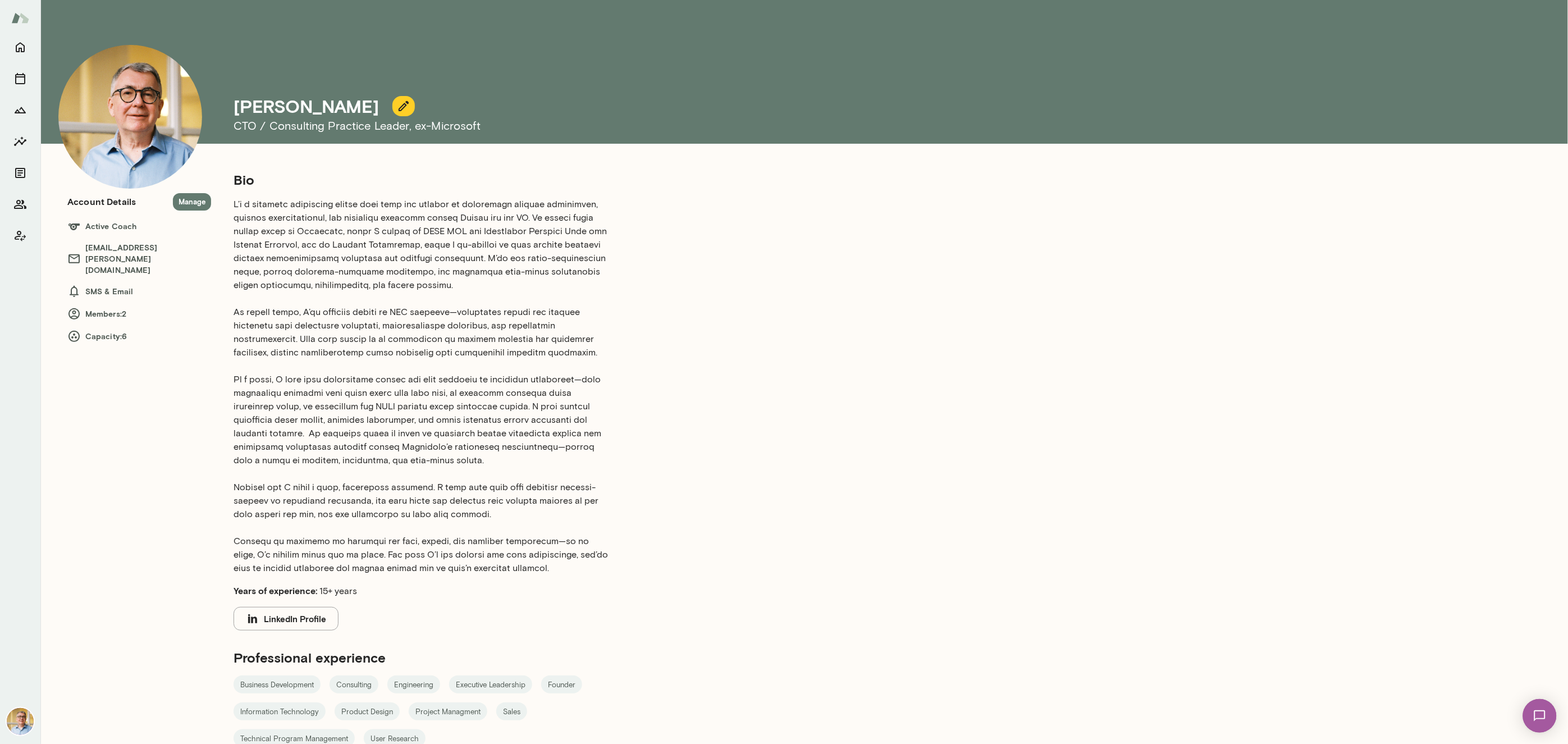
scroll to position [57, 0]
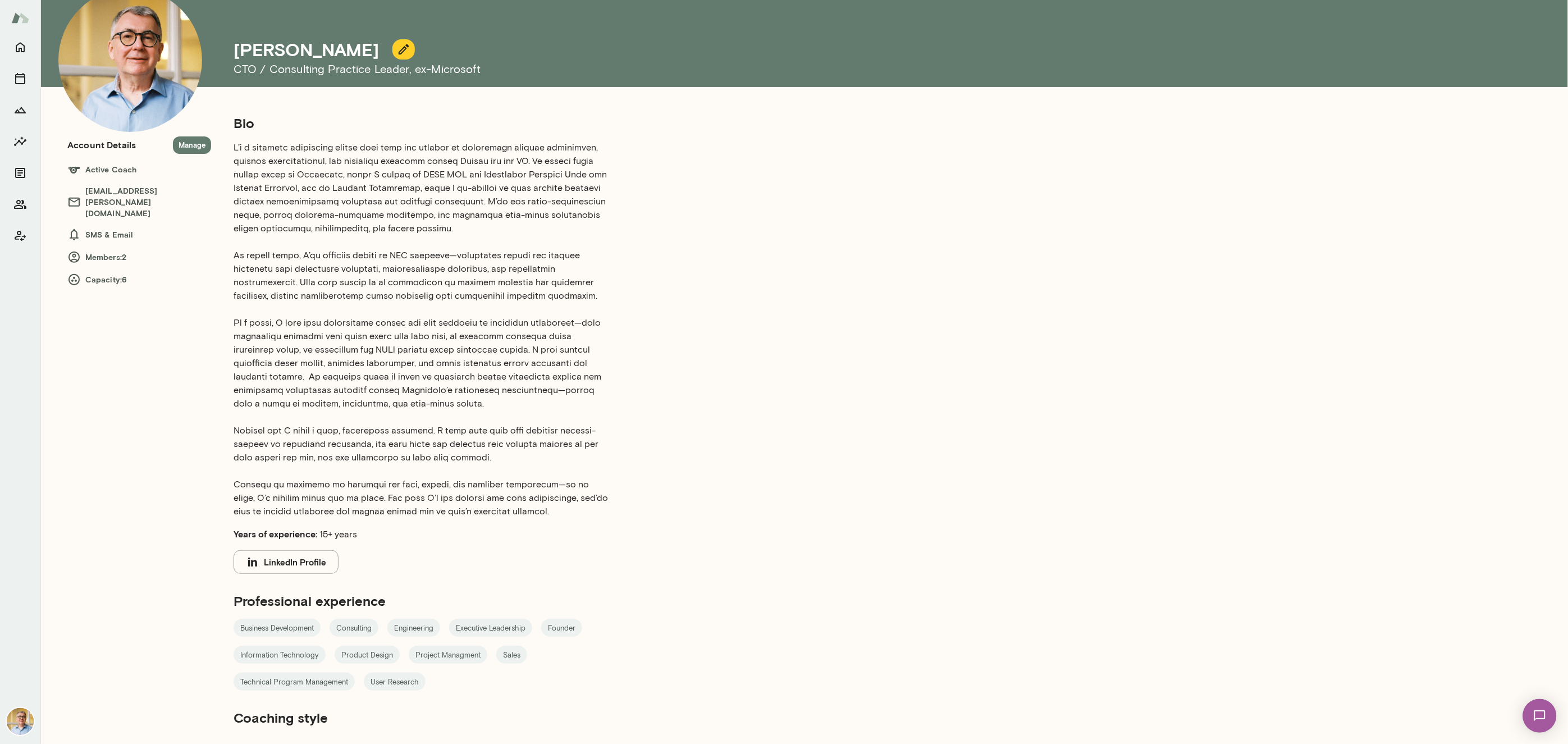
click at [392, 41] on button "button" at bounding box center [404, 49] width 23 height 20
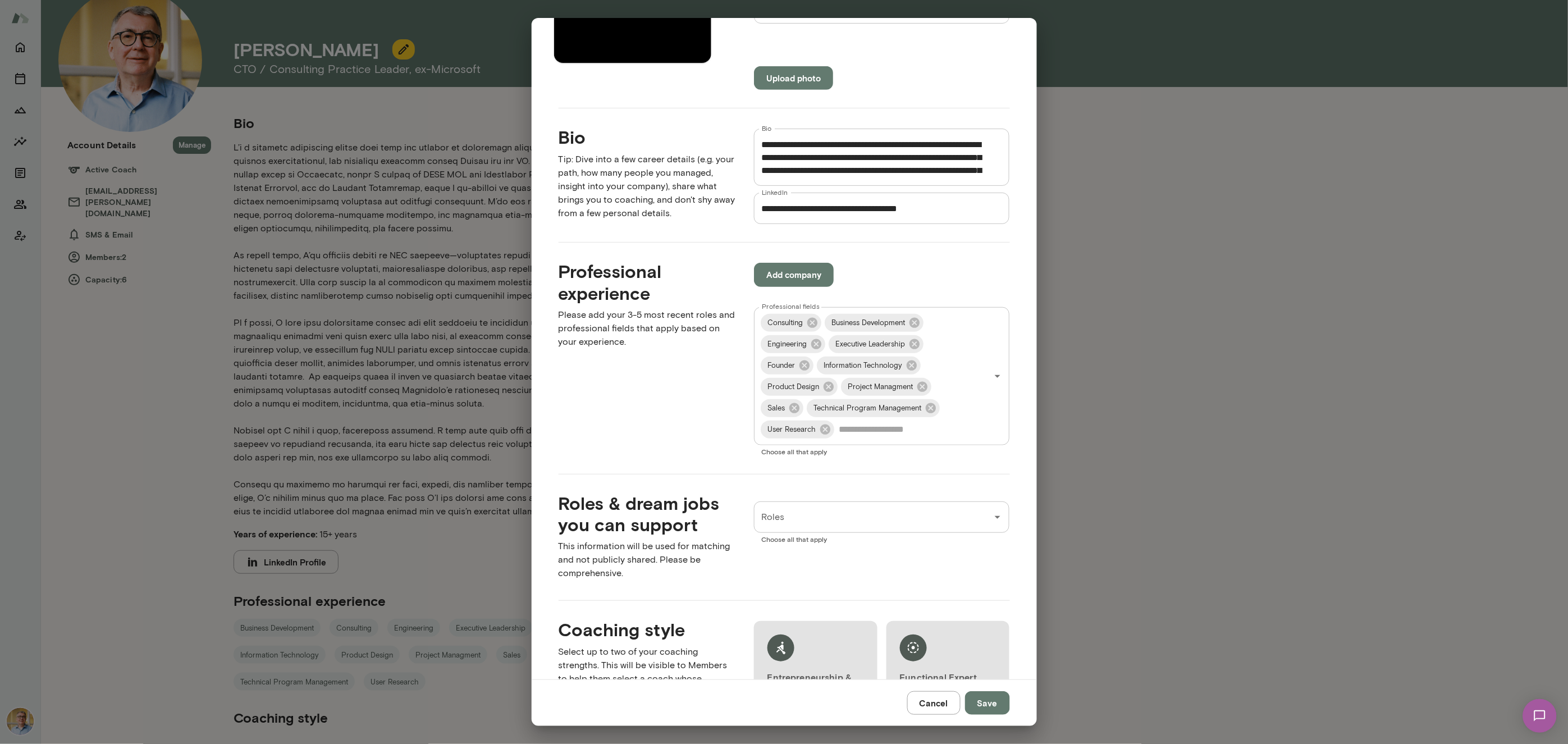
scroll to position [337, 0]
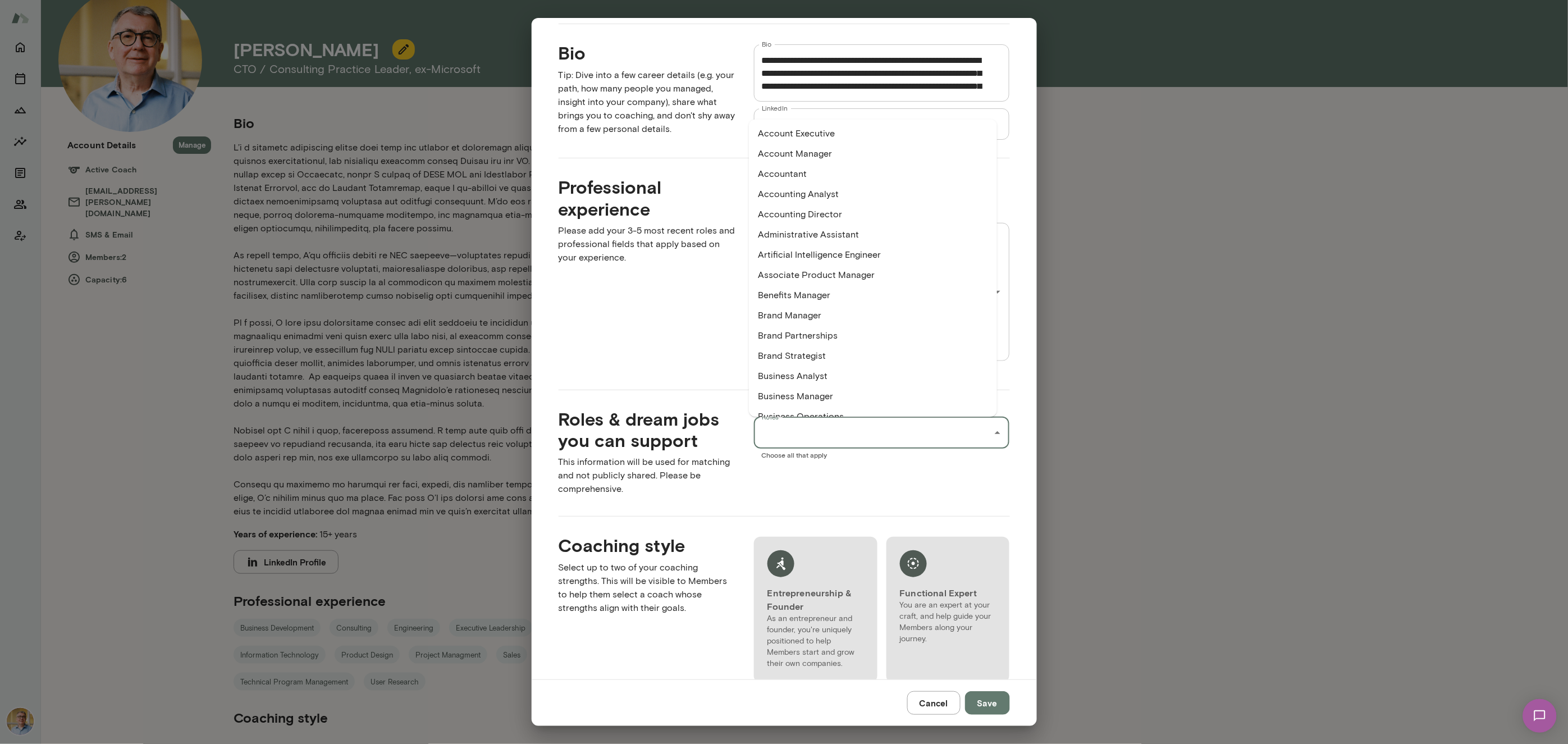
click at [813, 439] on input "Roles" at bounding box center [874, 433] width 229 height 21
click at [827, 307] on li "CTO—Chief Technology Officer" at bounding box center [874, 312] width 248 height 20
click at [932, 433] on input "Roles" at bounding box center [932, 433] width 82 height 21
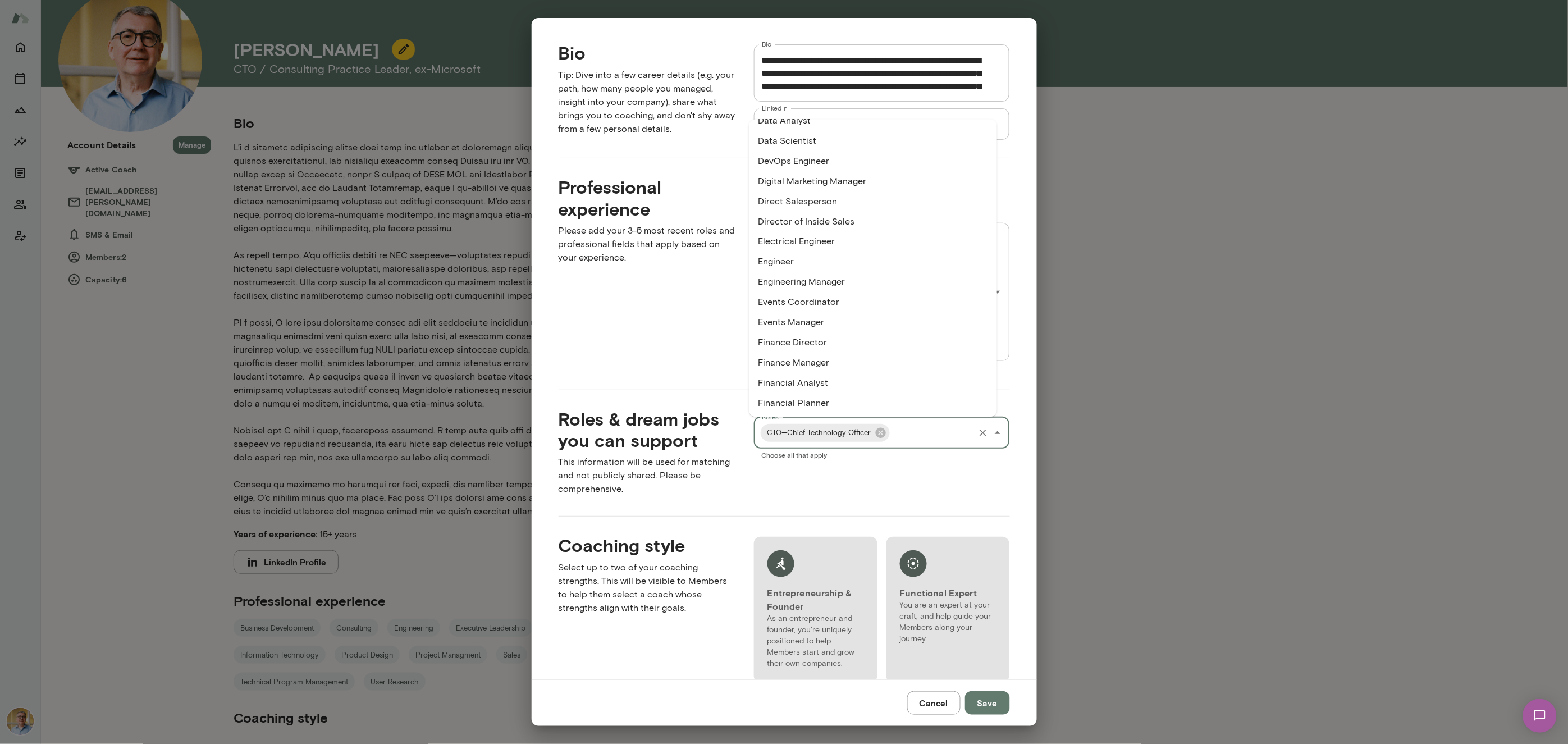
click at [829, 284] on li "Engineering Manager" at bounding box center [874, 282] width 248 height 20
click at [807, 275] on li "Product Designer" at bounding box center [874, 275] width 248 height 20
click at [815, 287] on li "Product Manager" at bounding box center [874, 295] width 248 height 20
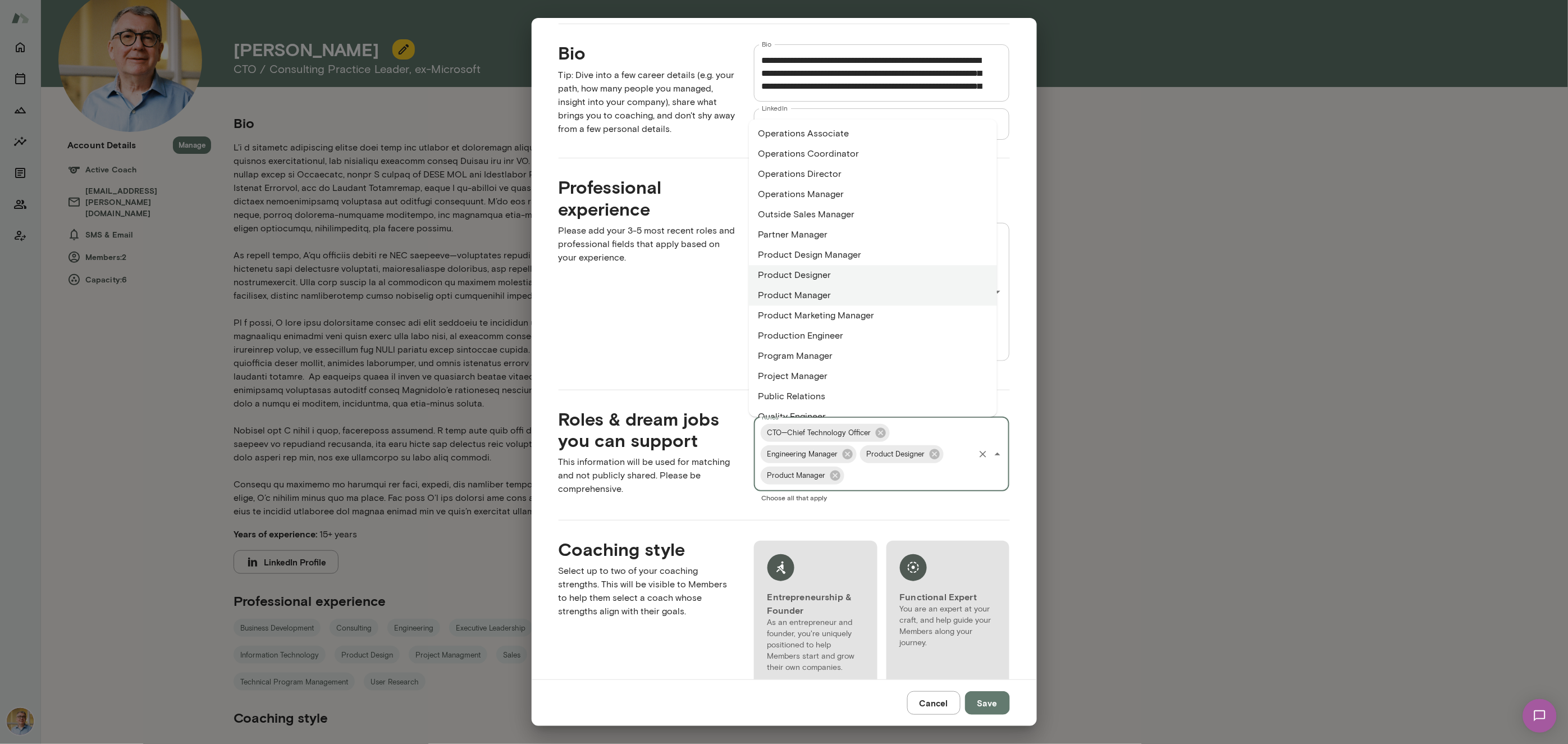
click at [833, 352] on li "Program Manager" at bounding box center [874, 356] width 248 height 20
click at [810, 374] on li "Project Manager" at bounding box center [874, 376] width 248 height 20
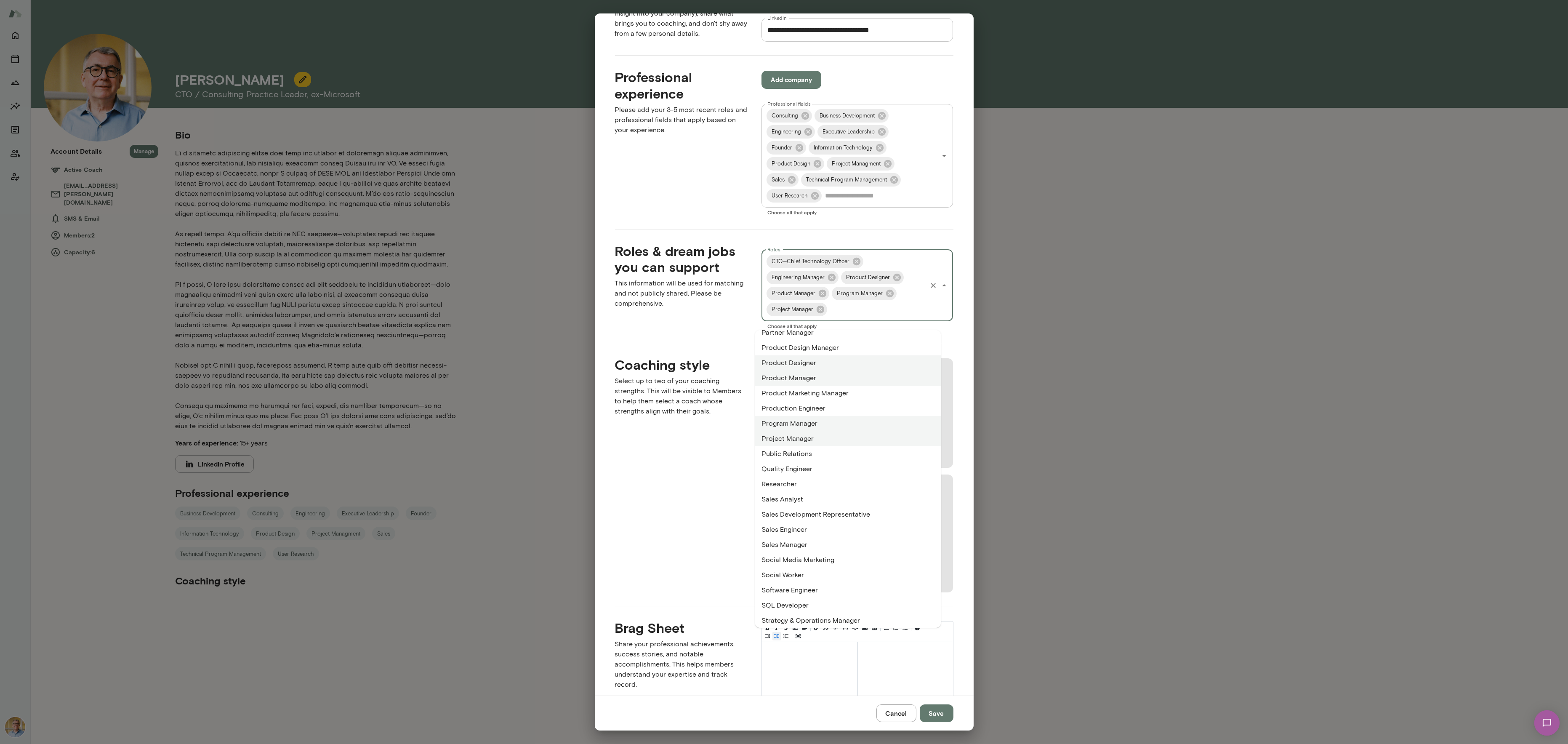
scroll to position [1305, 0]
click at [807, 501] on li "Software Engineer" at bounding box center [848, 506] width 186 height 15
click at [829, 508] on li "Technical Program Manager" at bounding box center [848, 513] width 184 height 15
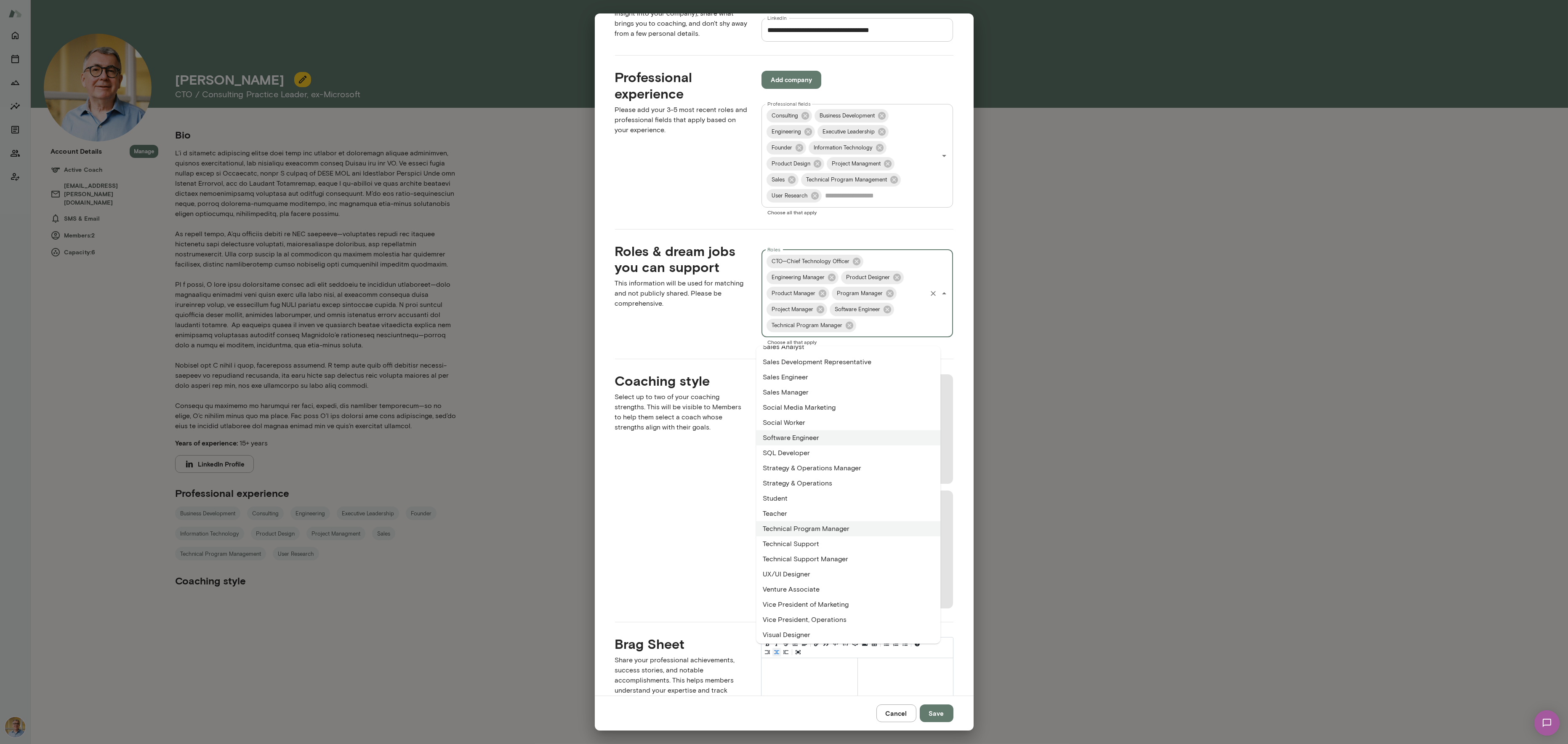
click at [829, 556] on li "Technical Support Manager" at bounding box center [848, 559] width 184 height 15
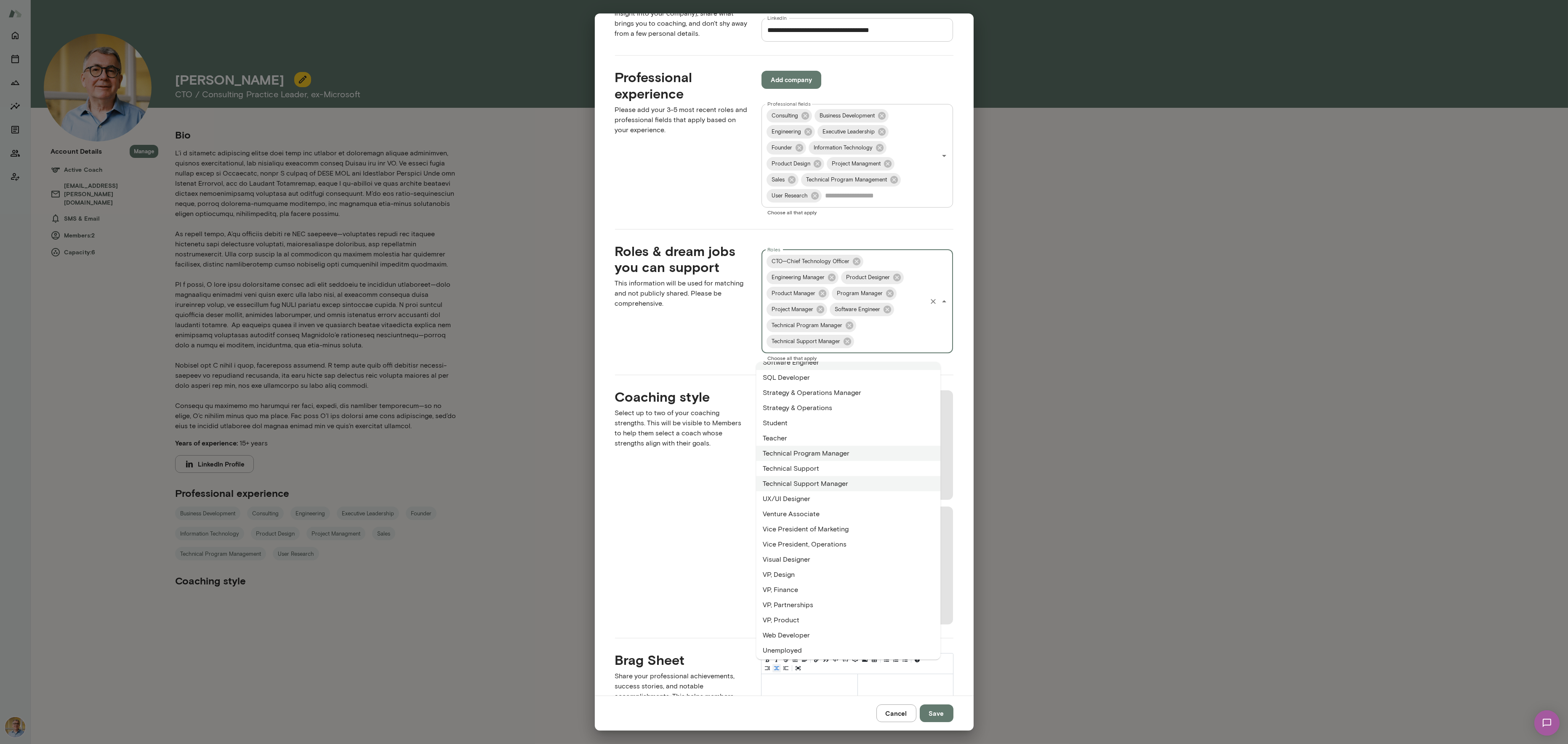
scroll to position [1483, 0]
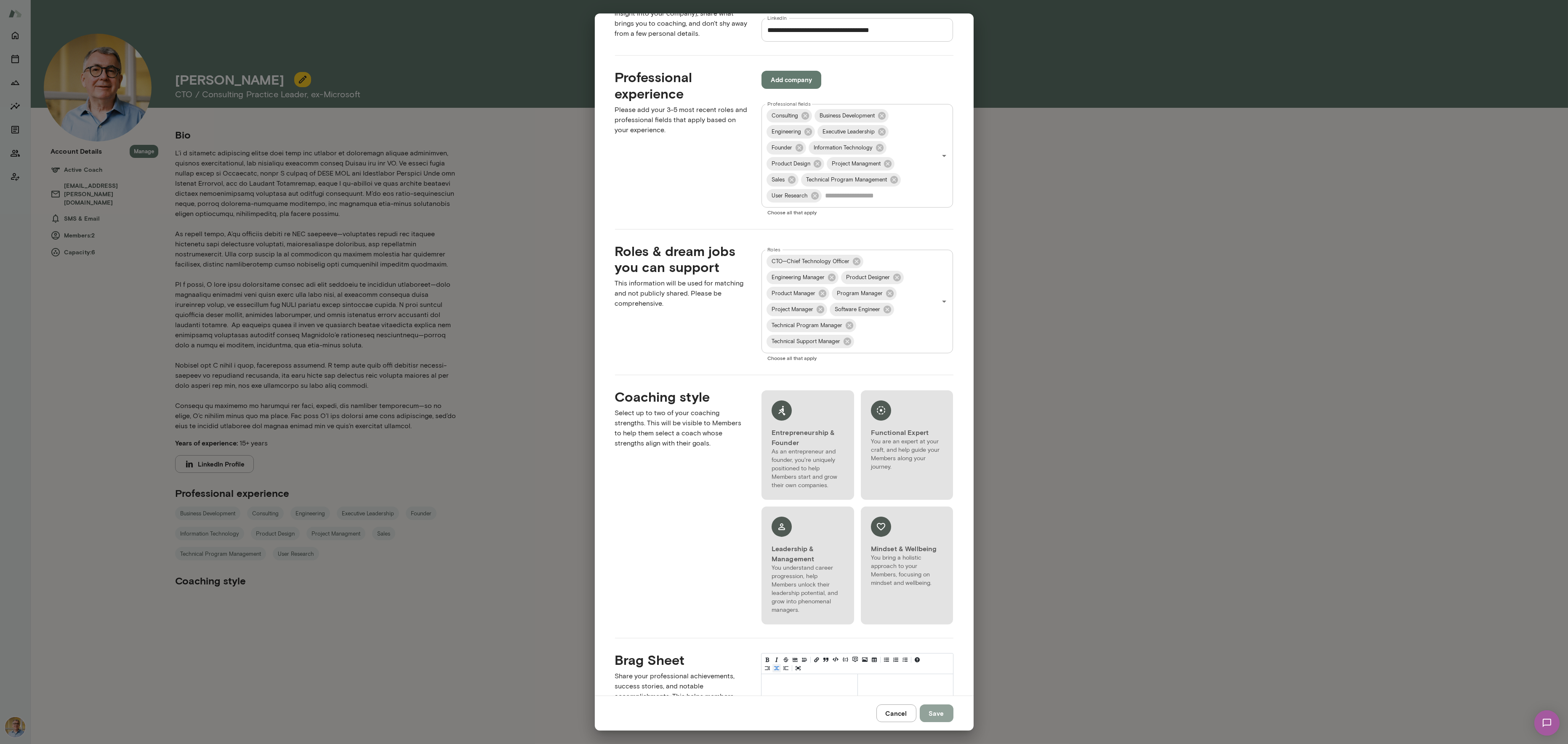
click at [936, 558] on button "Save" at bounding box center [936, 713] width 33 height 18
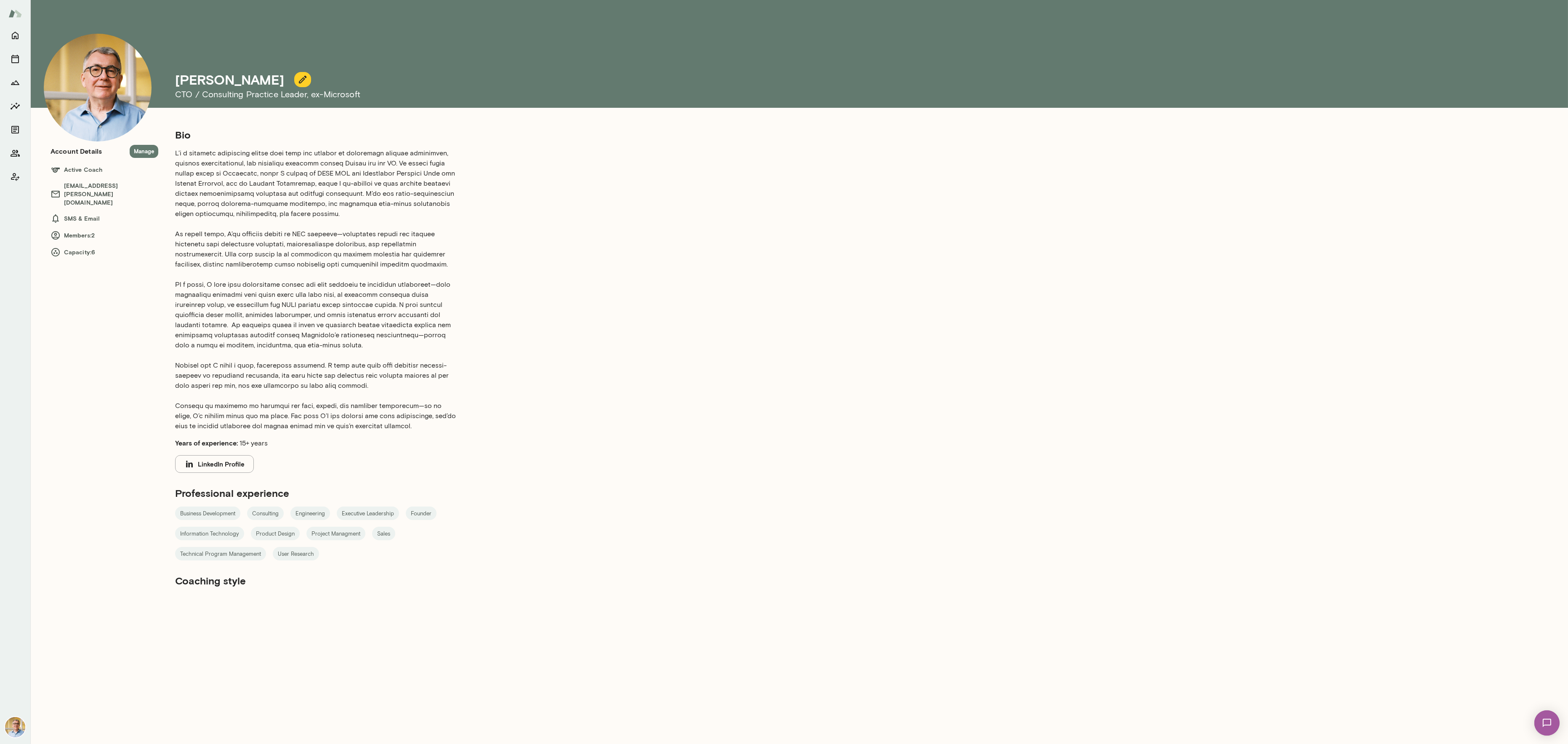
click at [298, 75] on icon "button" at bounding box center [303, 79] width 10 height 10
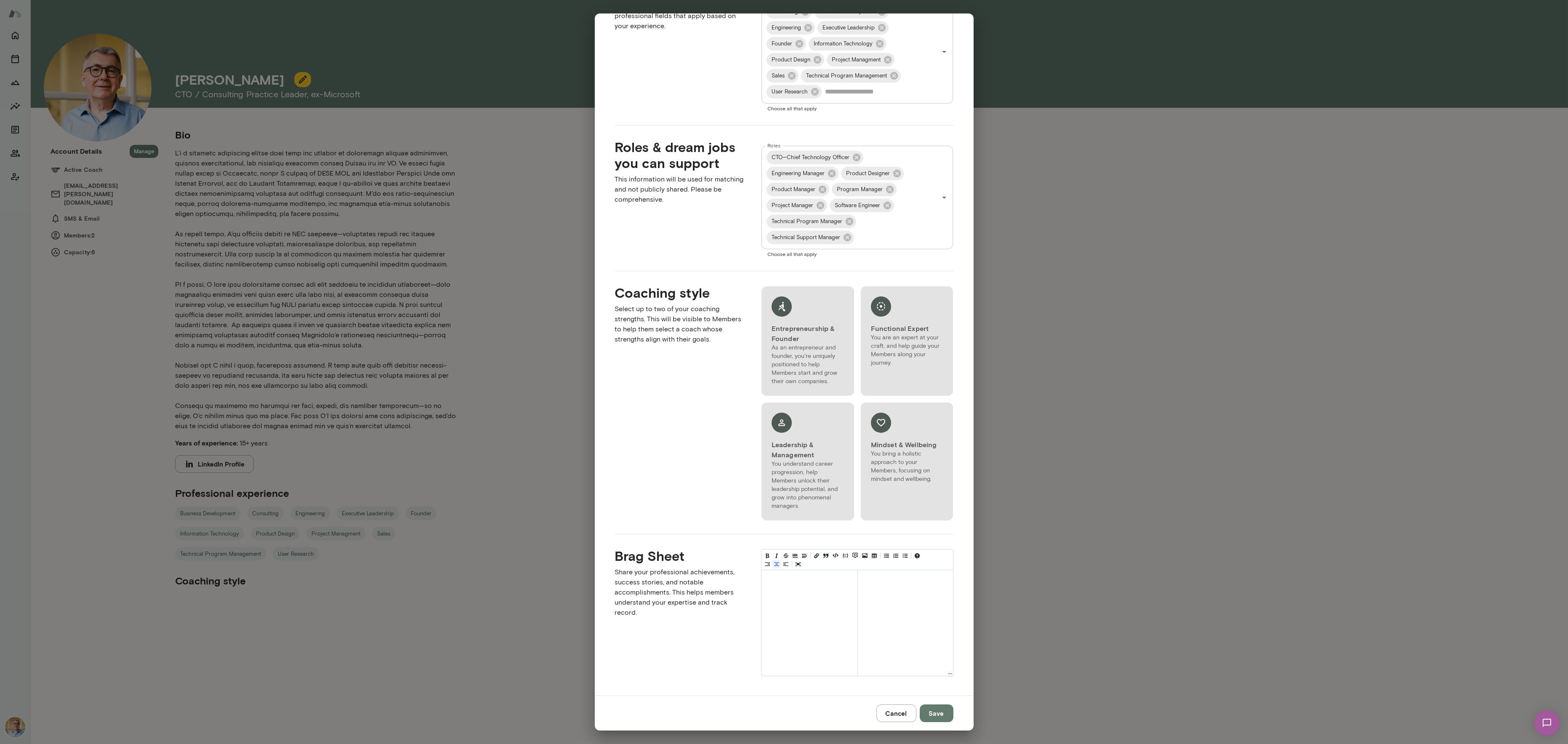
scroll to position [421, 0]
click at [777, 439] on div at bounding box center [808, 426] width 72 height 27
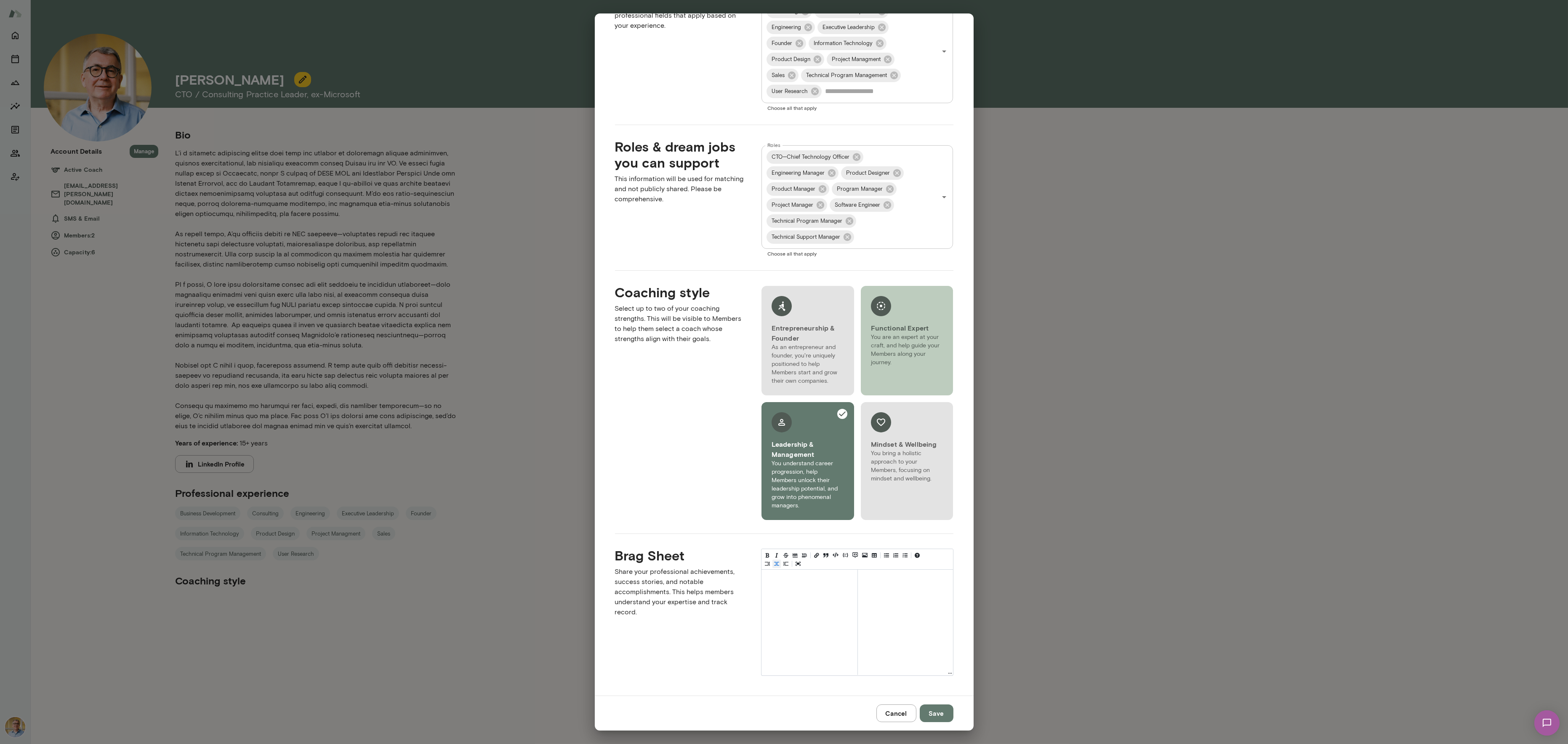
click at [893, 331] on h6 "Functional Expert" at bounding box center [907, 328] width 72 height 10
click at [933, 558] on button "Save" at bounding box center [936, 713] width 33 height 18
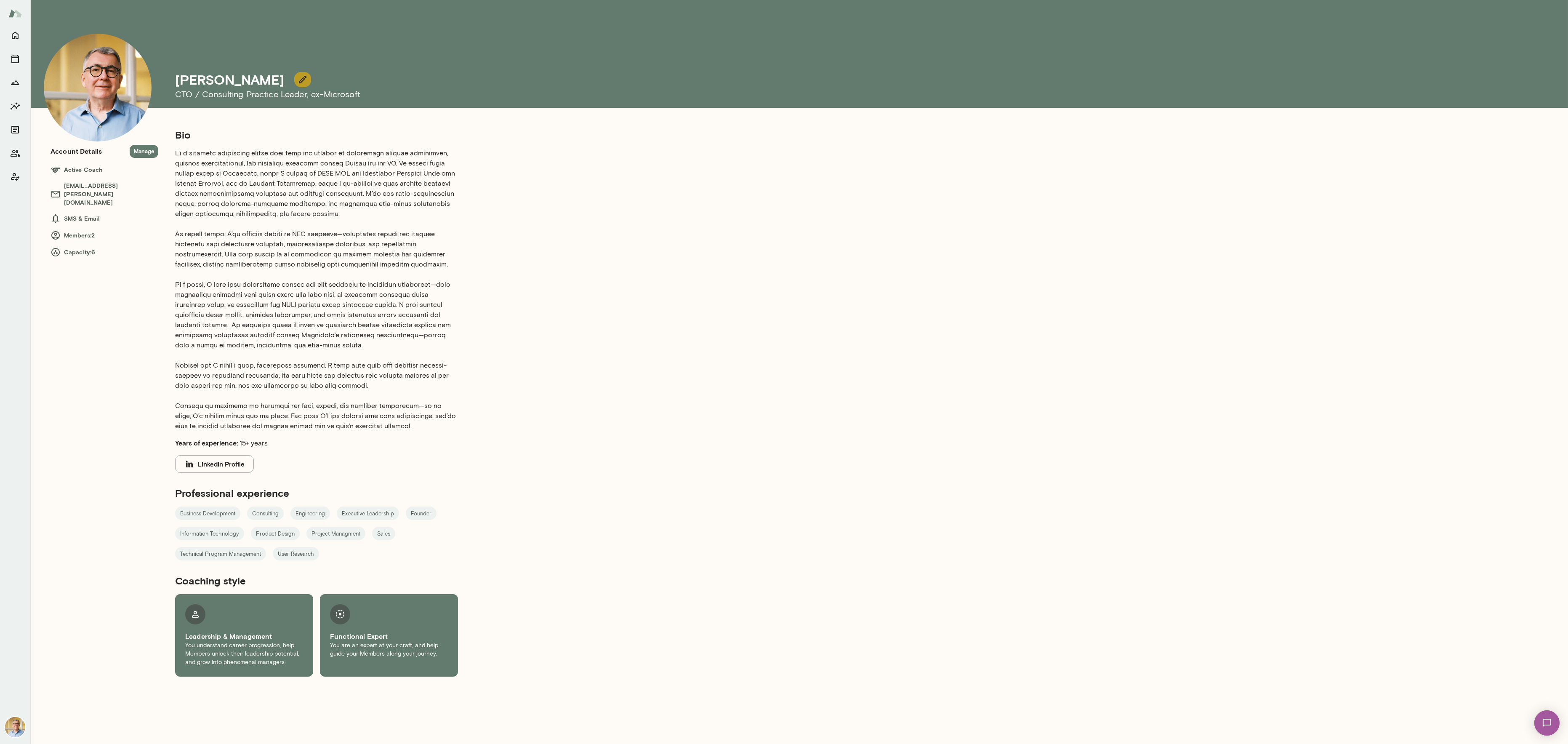
click at [298, 77] on icon "button" at bounding box center [303, 79] width 10 height 10
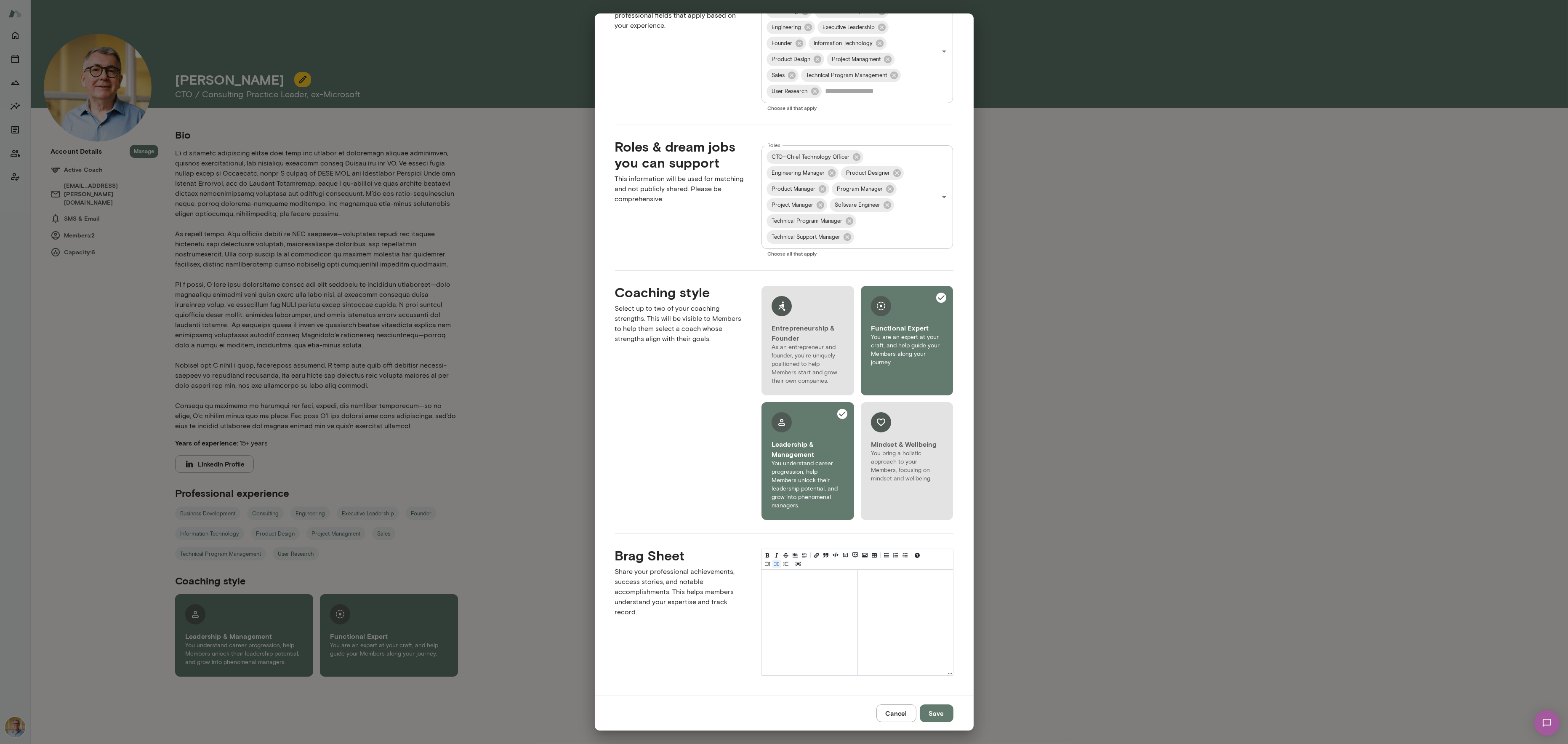
scroll to position [430, 0]
click at [785, 558] on textarea at bounding box center [810, 591] width 96 height 42
type textarea "****"
click at [940, 558] on button "Save" at bounding box center [936, 713] width 33 height 18
